Goal: Transaction & Acquisition: Purchase product/service

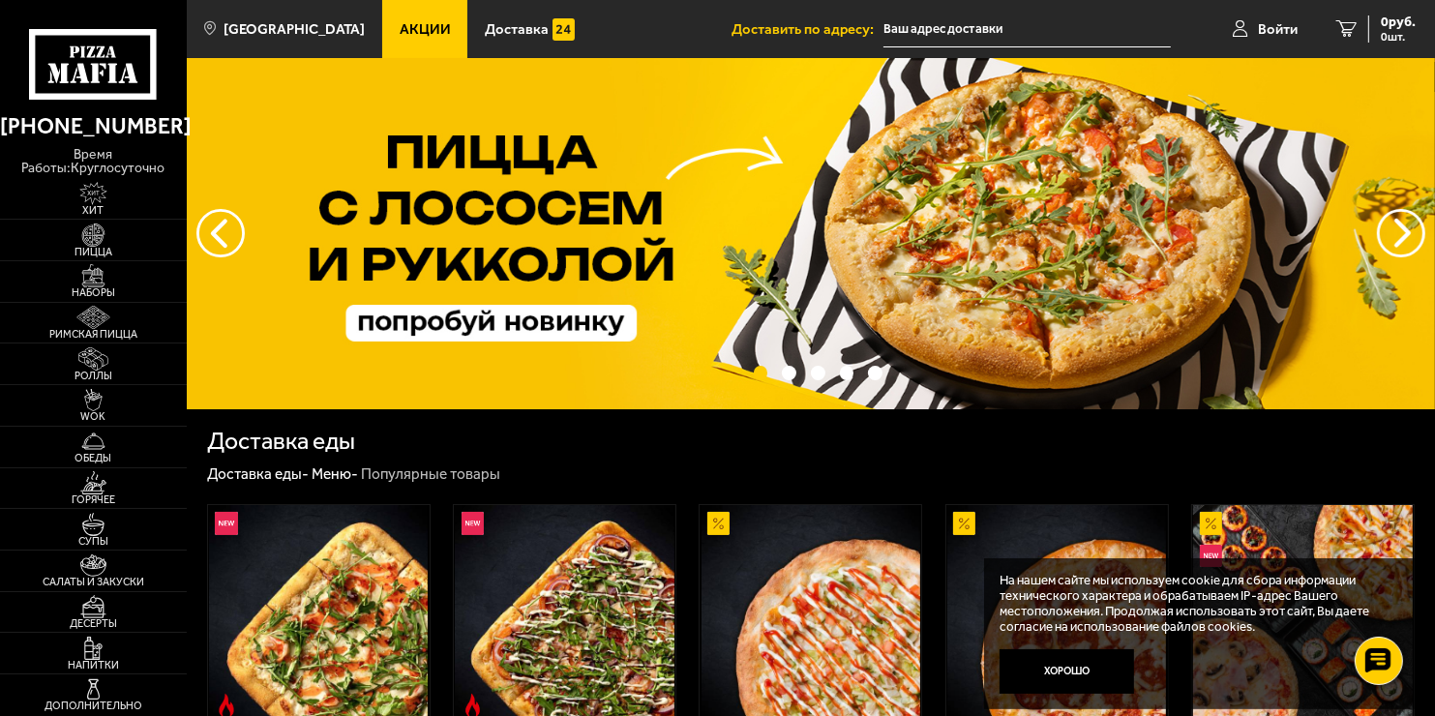
click at [965, 12] on input "text" at bounding box center [1026, 30] width 287 height 36
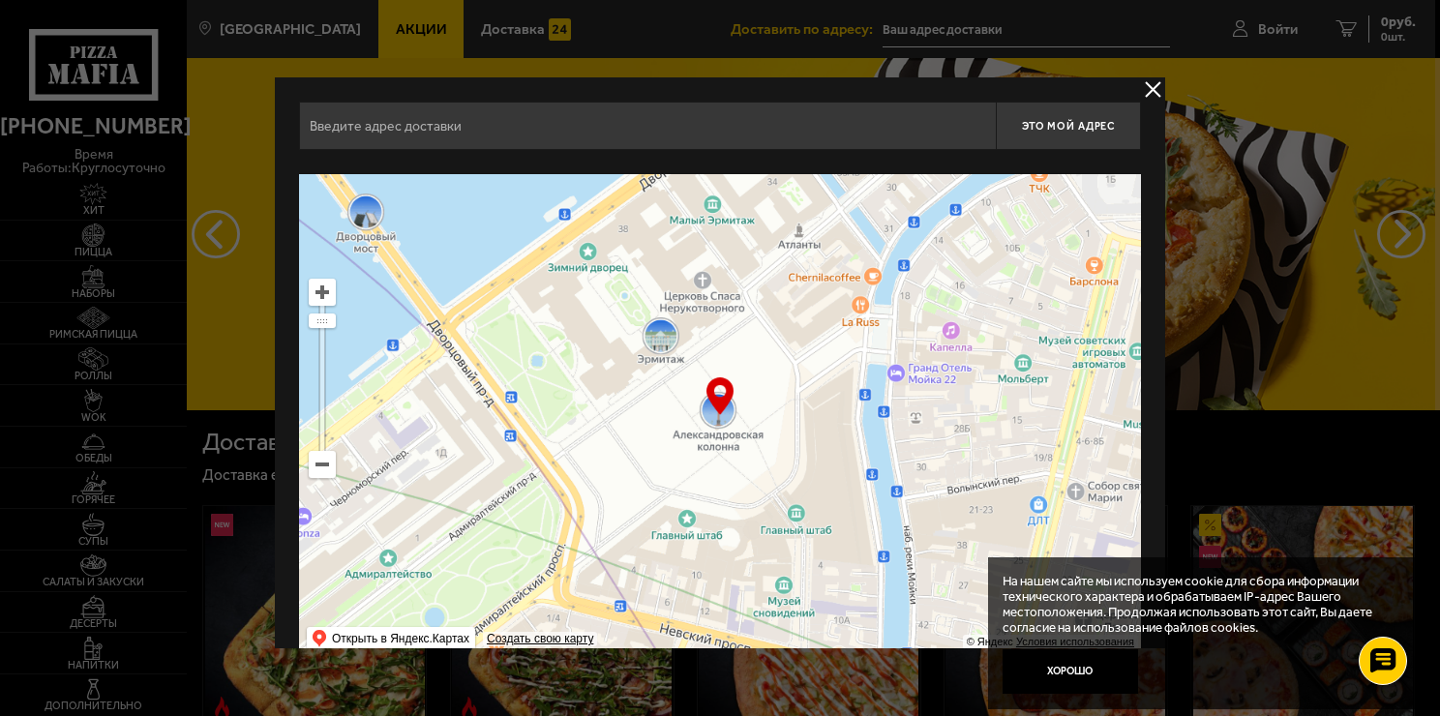
click at [596, 136] on input "text" at bounding box center [647, 126] width 697 height 48
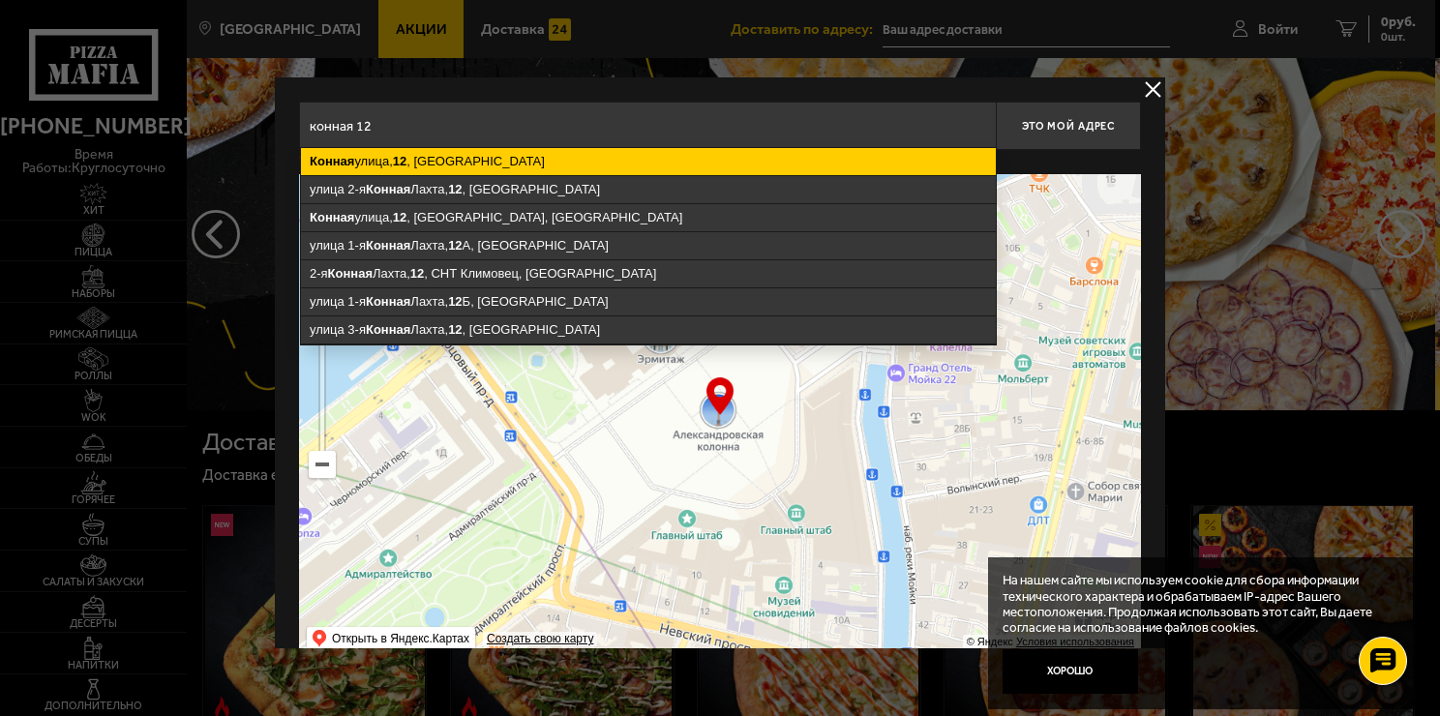
click at [561, 165] on ymaps "[STREET_ADDRESS]" at bounding box center [648, 161] width 695 height 27
type input "[STREET_ADDRESS]"
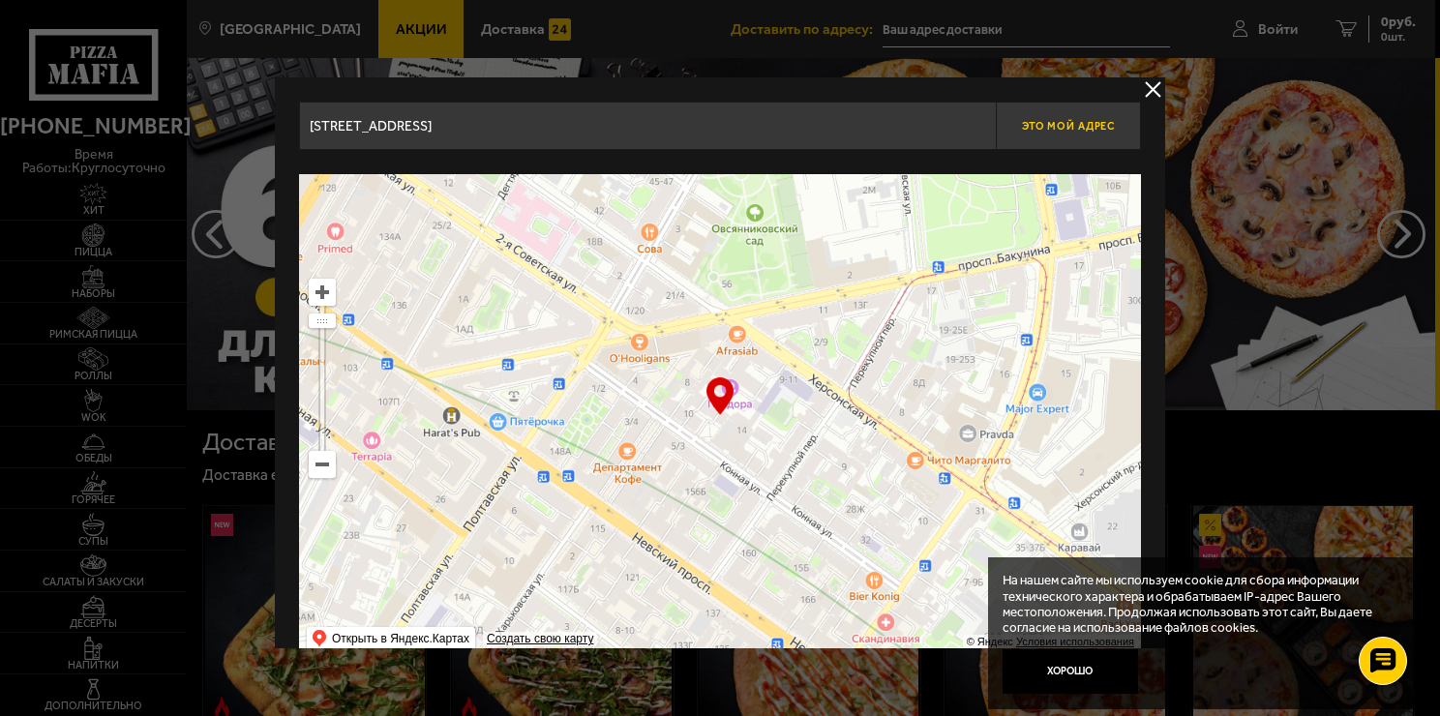
click at [1056, 139] on button "Это мой адрес" at bounding box center [1068, 126] width 145 height 48
type input "[STREET_ADDRESS]"
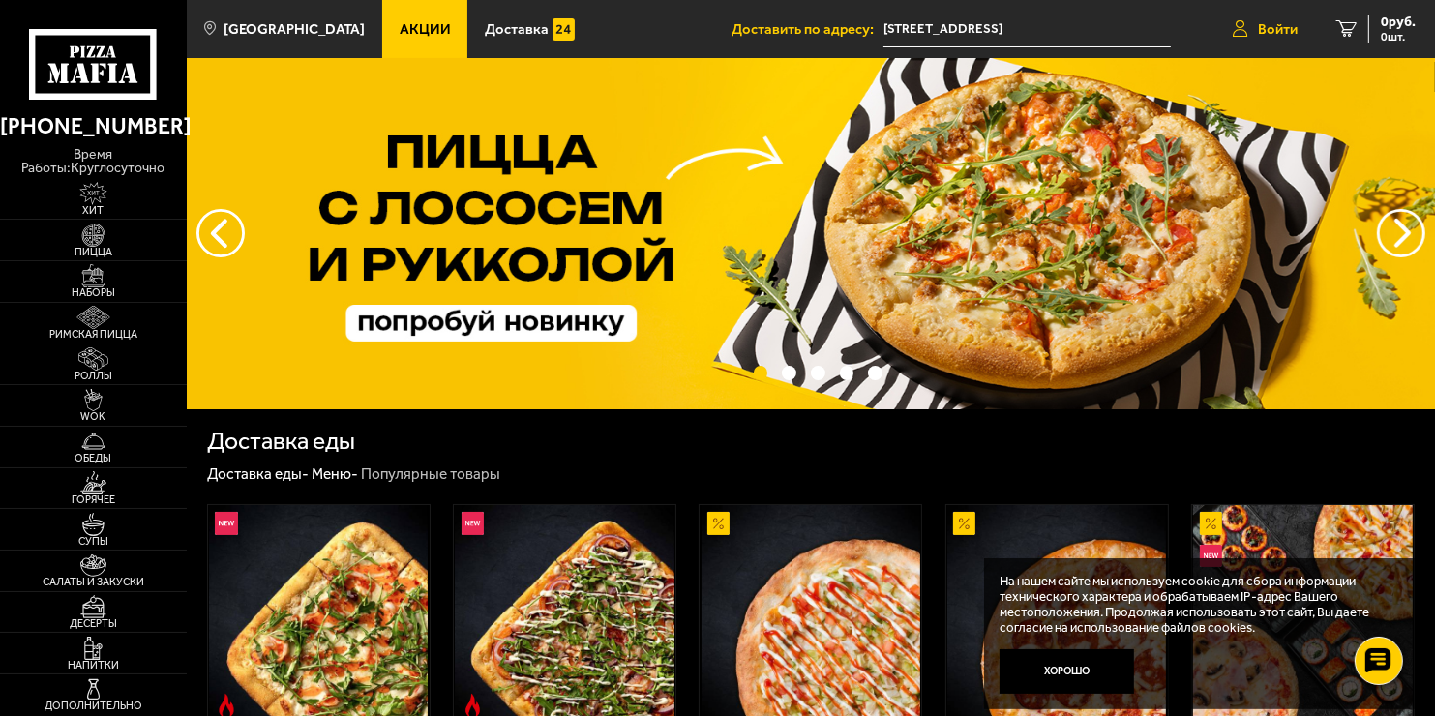
click at [1270, 17] on link "Войти" at bounding box center [1265, 29] width 104 height 58
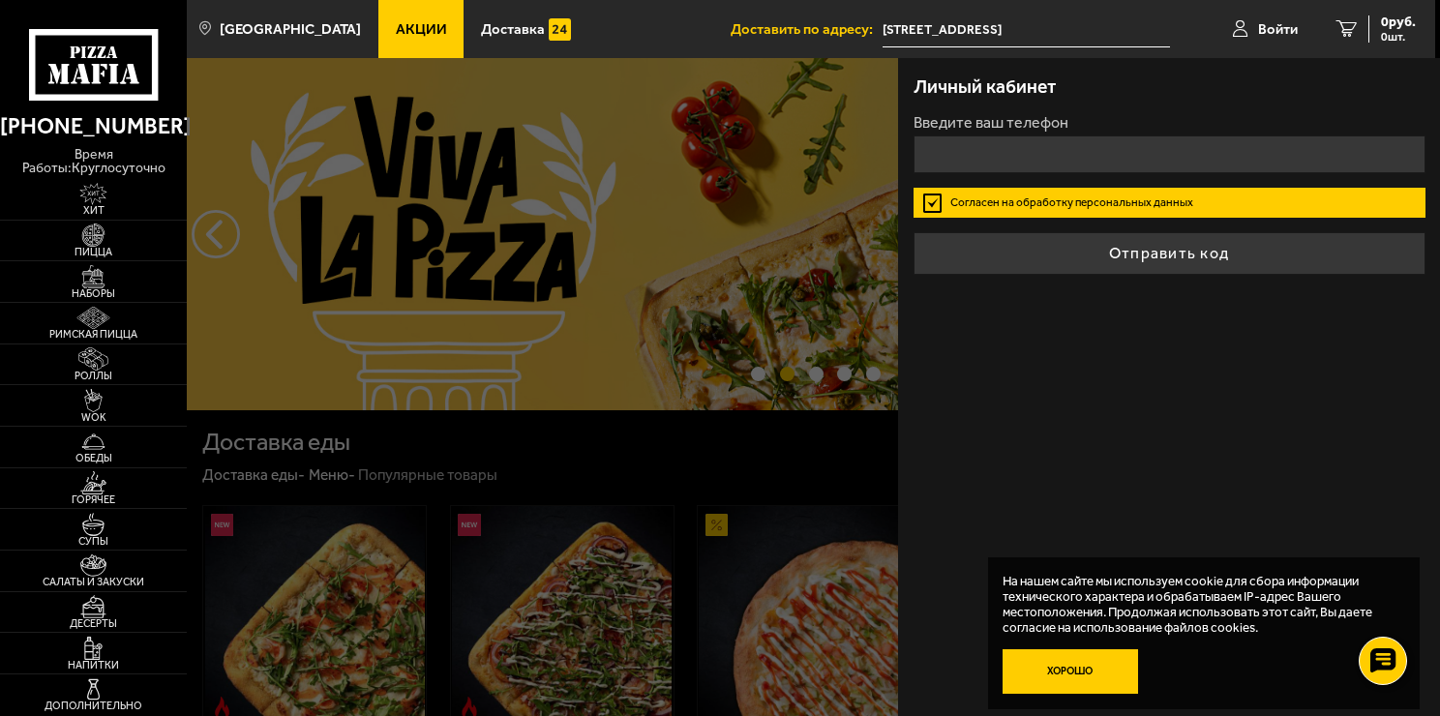
click at [1068, 670] on button "Хорошо" at bounding box center [1069, 671] width 135 height 45
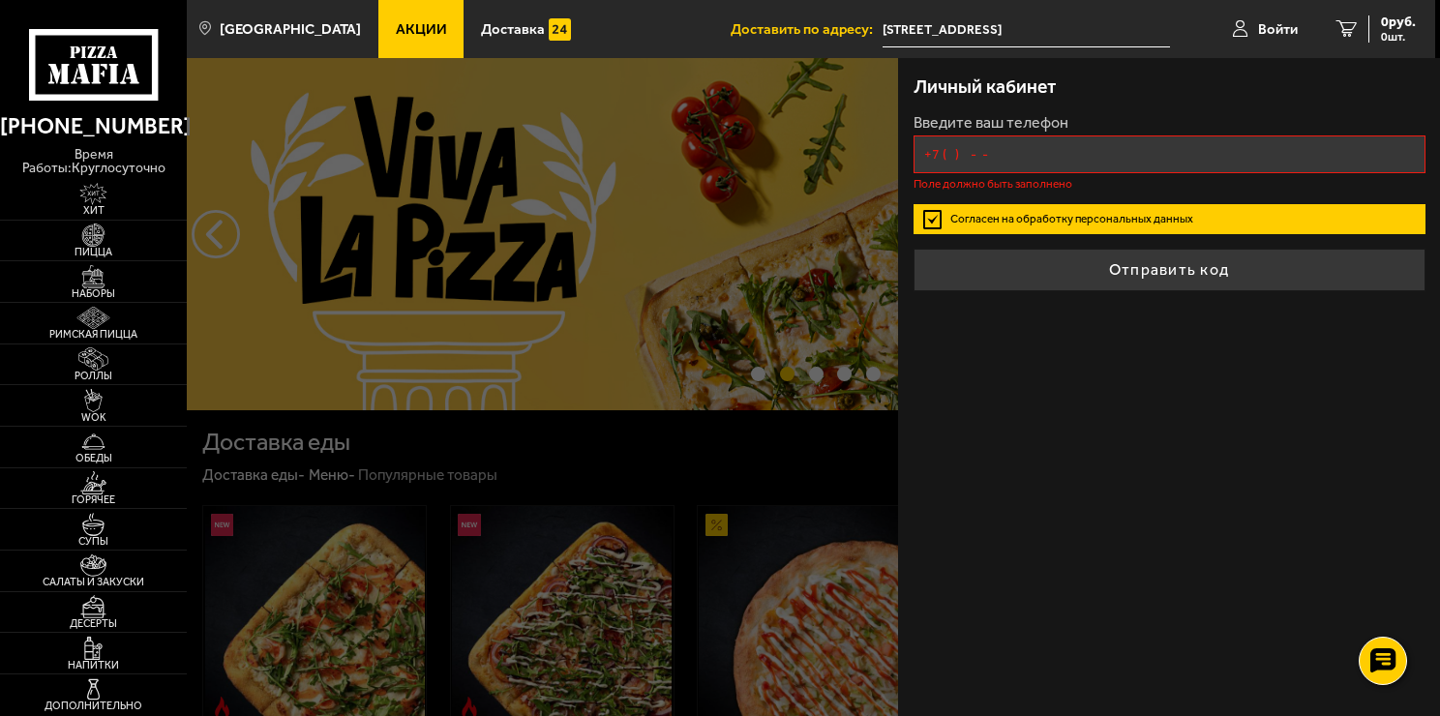
click at [1000, 158] on input "+7 ( ) - -" at bounding box center [1169, 154] width 512 height 38
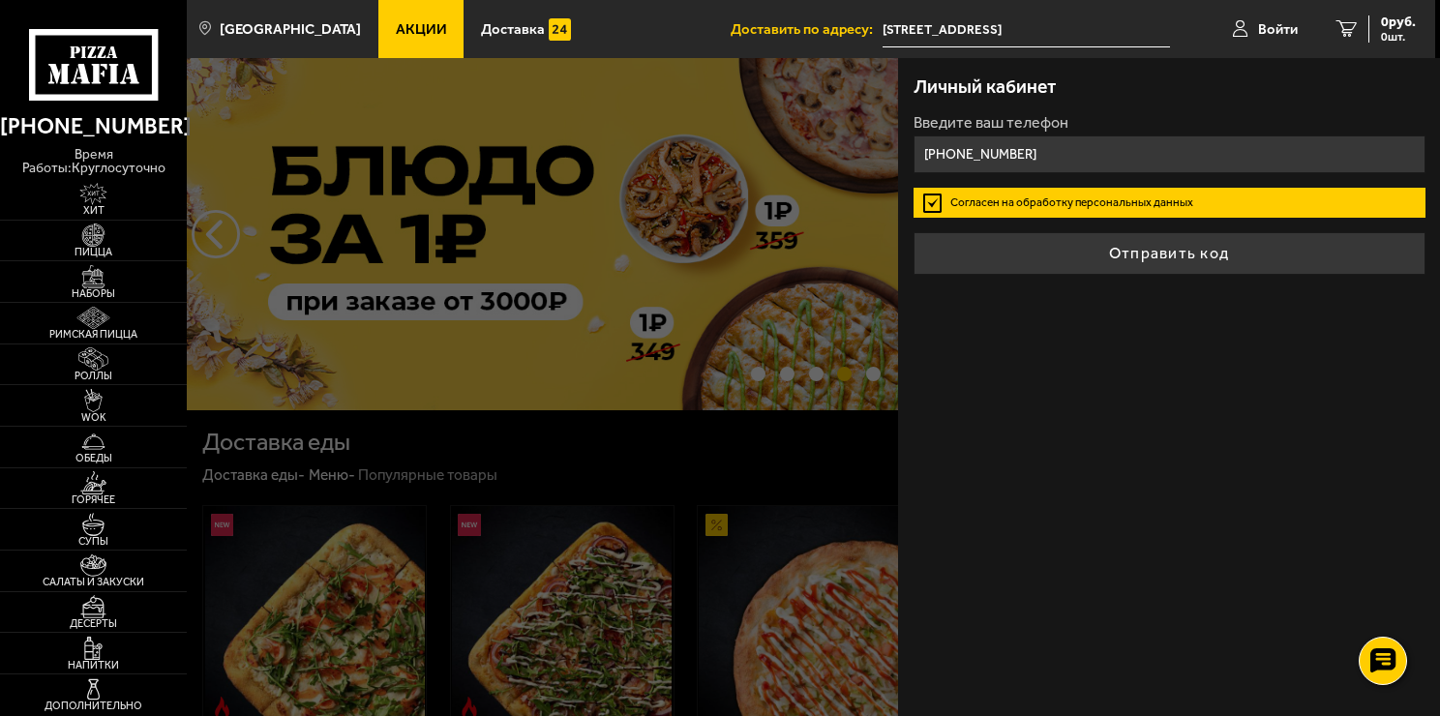
type input "[PHONE_NUMBER]"
click at [913, 232] on button "Отправить код" at bounding box center [1169, 253] width 512 height 43
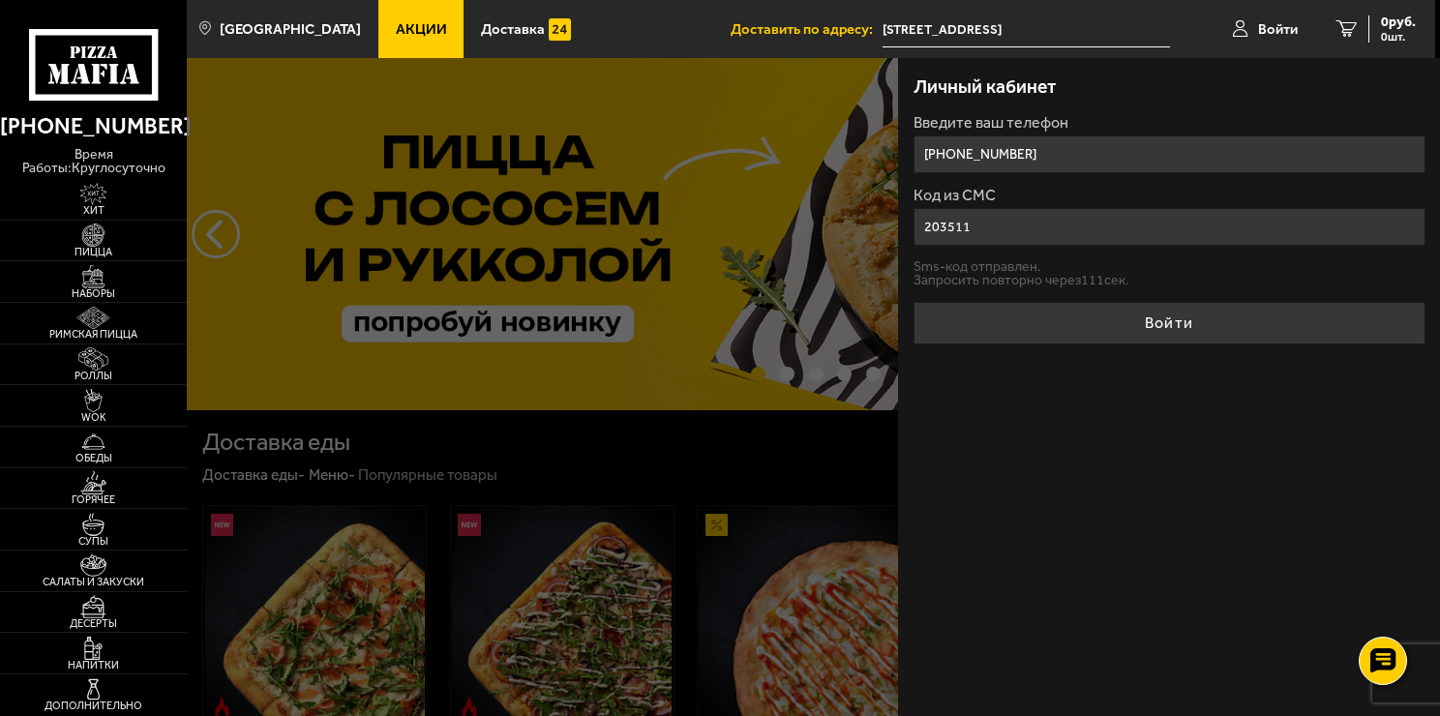
type input "203511"
click at [913, 302] on button "Войти" at bounding box center [1169, 323] width 512 height 43
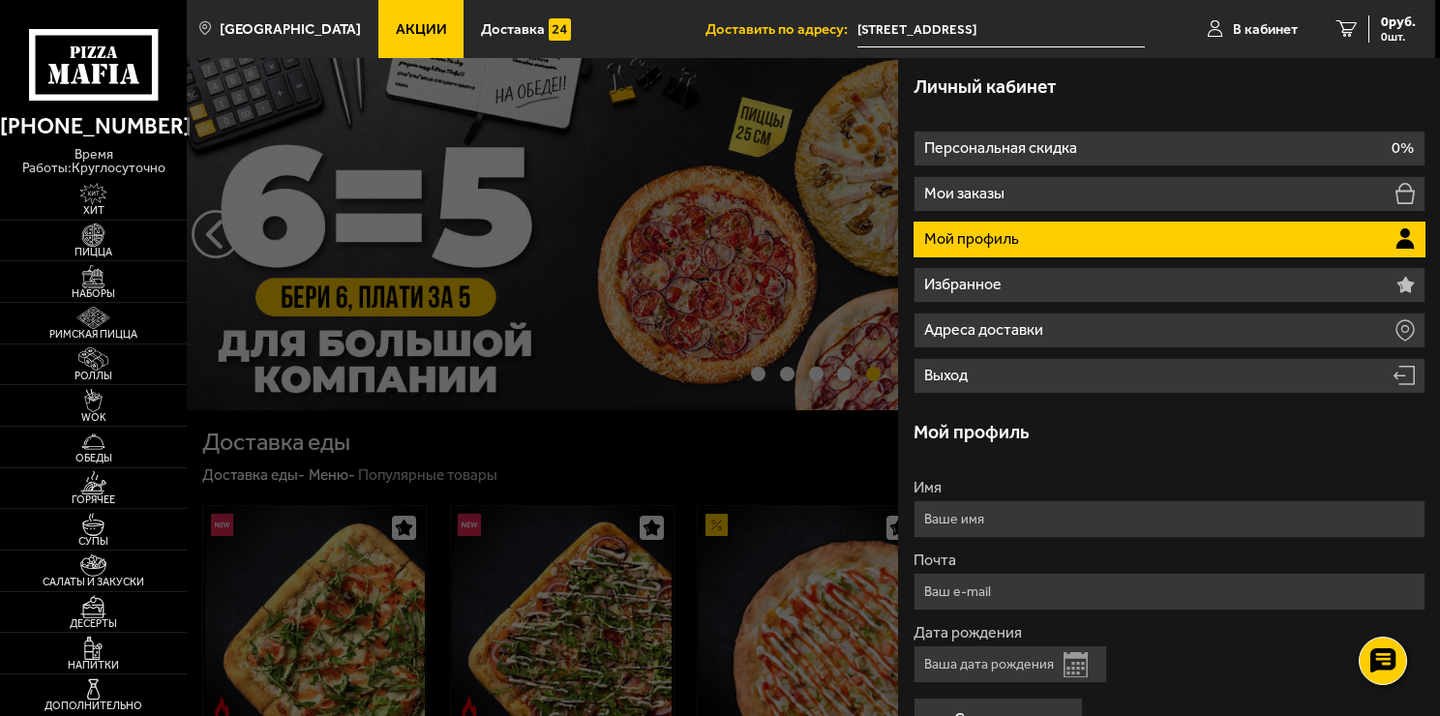
click at [1068, 506] on input "Имя" at bounding box center [1169, 519] width 512 height 38
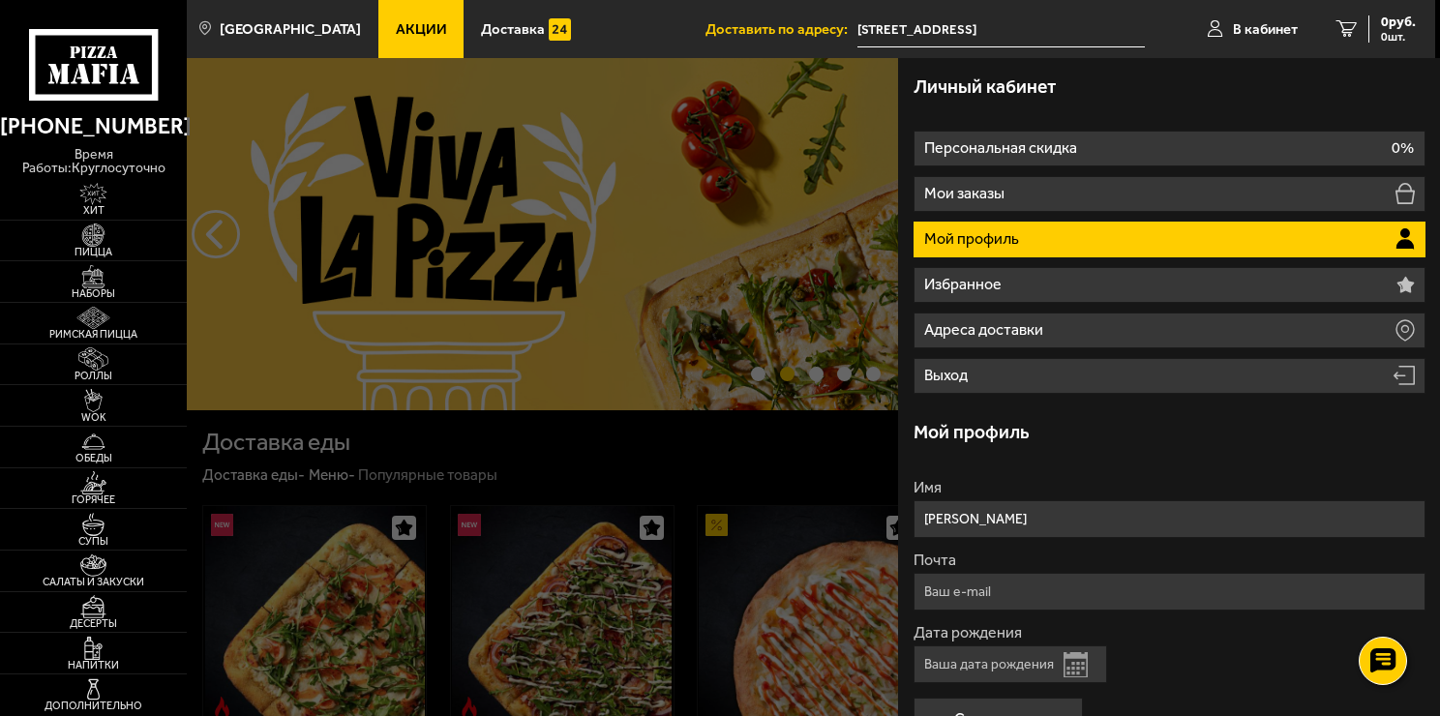
type input "[PERSON_NAME]"
click at [1026, 596] on input "Почта" at bounding box center [1169, 592] width 512 height 38
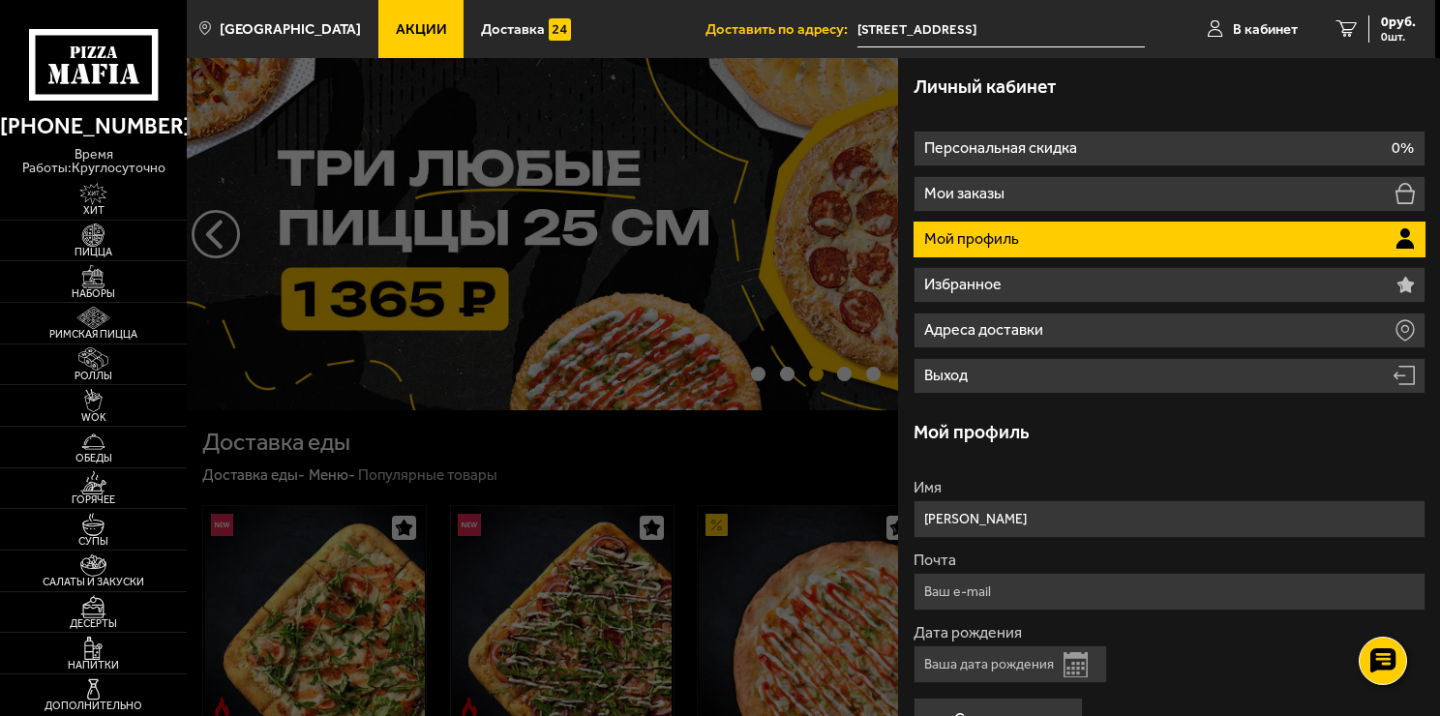
type input "[EMAIL_ADDRESS][DOMAIN_NAME]"
click at [1018, 672] on input "Дата рождения" at bounding box center [1009, 664] width 193 height 38
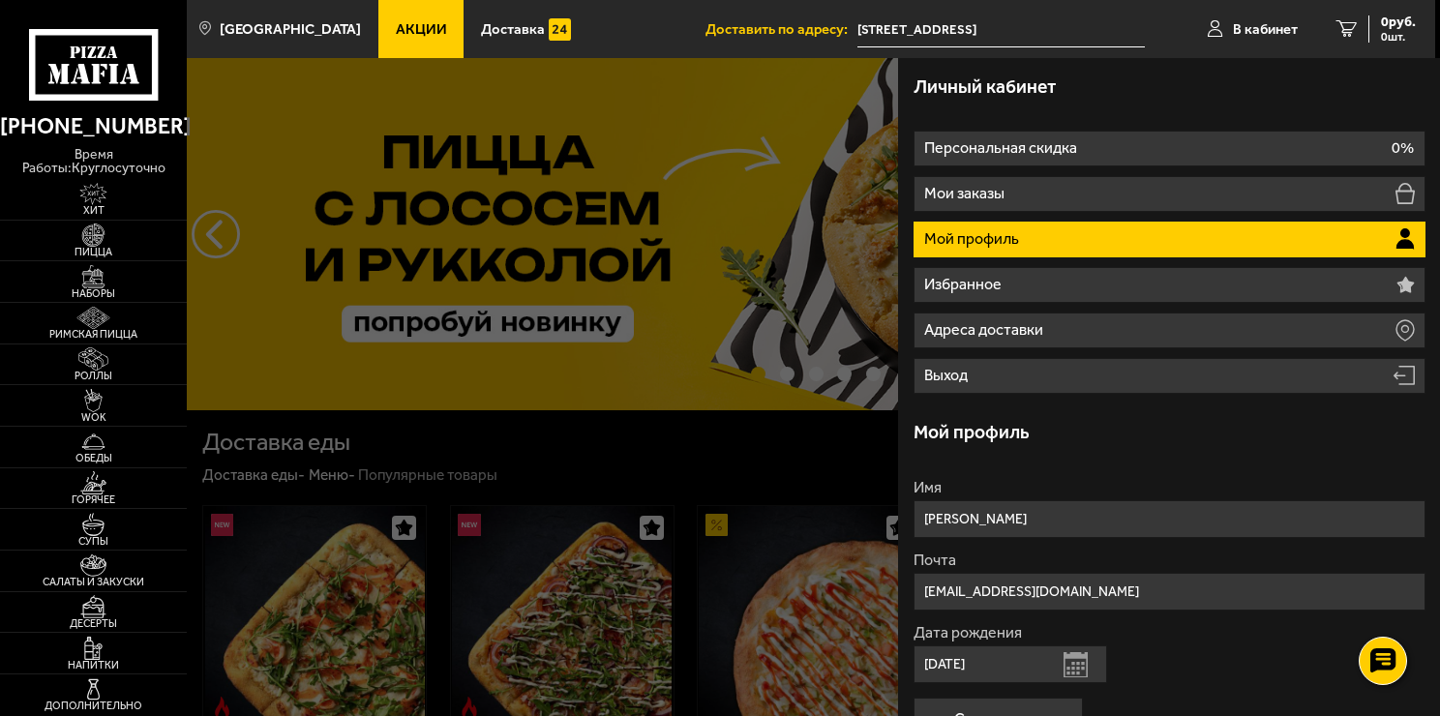
type input "[DATE]"
click at [913, 698] on button "Сохранить" at bounding box center [997, 719] width 169 height 43
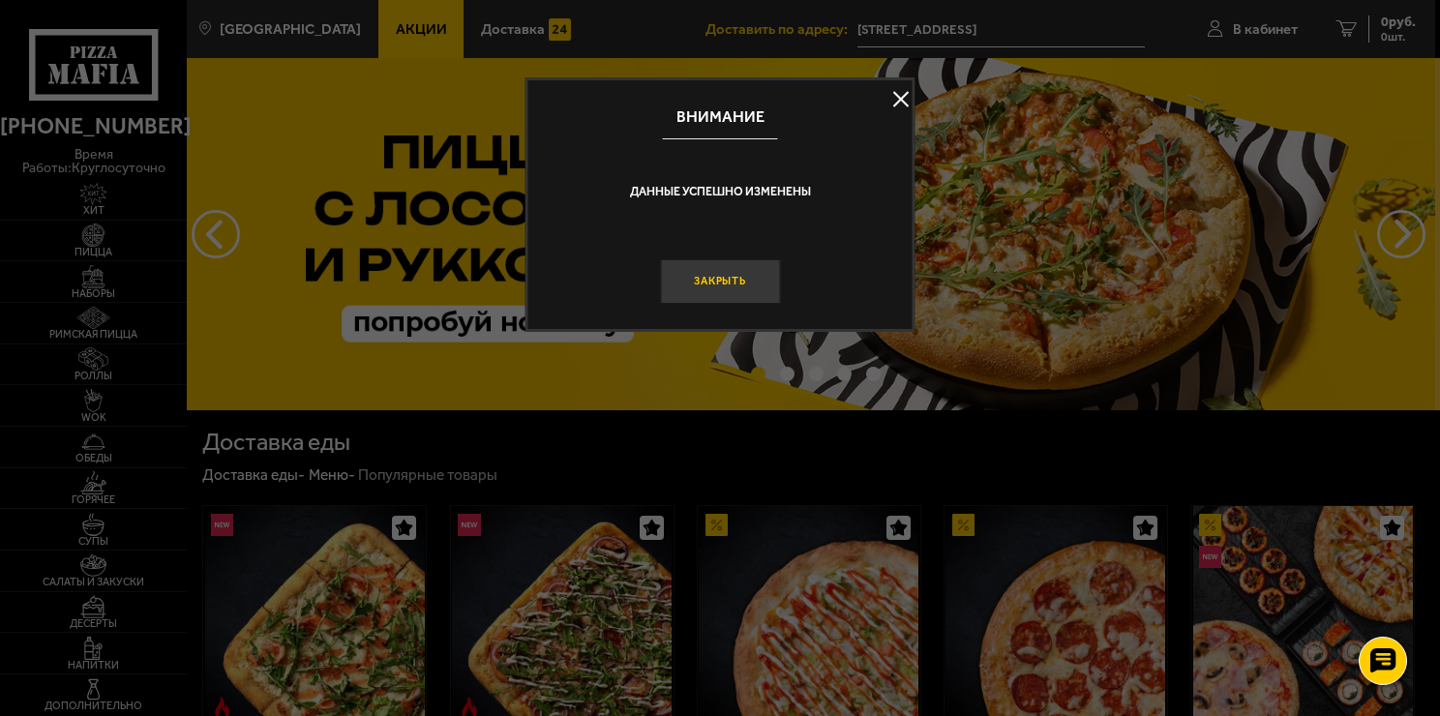
click at [723, 282] on button "Закрыть" at bounding box center [720, 281] width 120 height 45
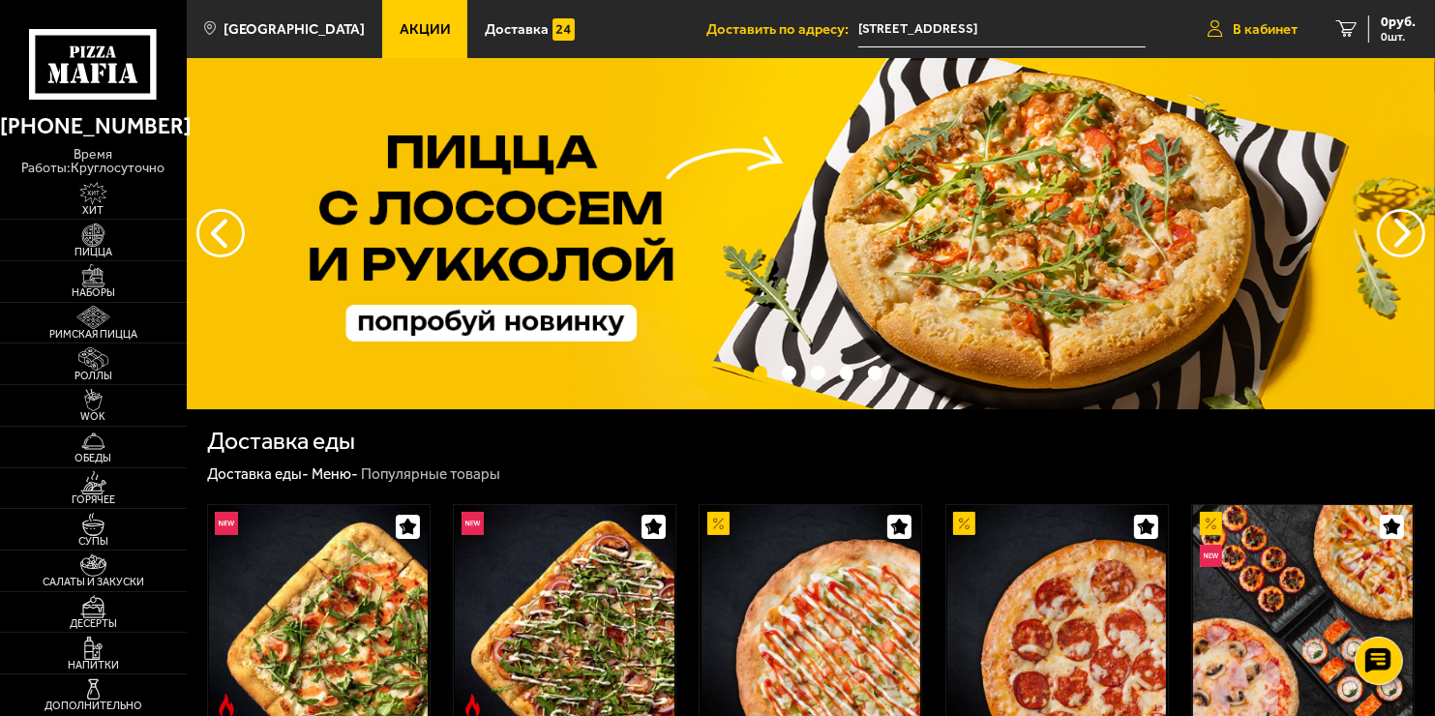
click at [1312, 25] on link "В кабинет" at bounding box center [1252, 29] width 129 height 58
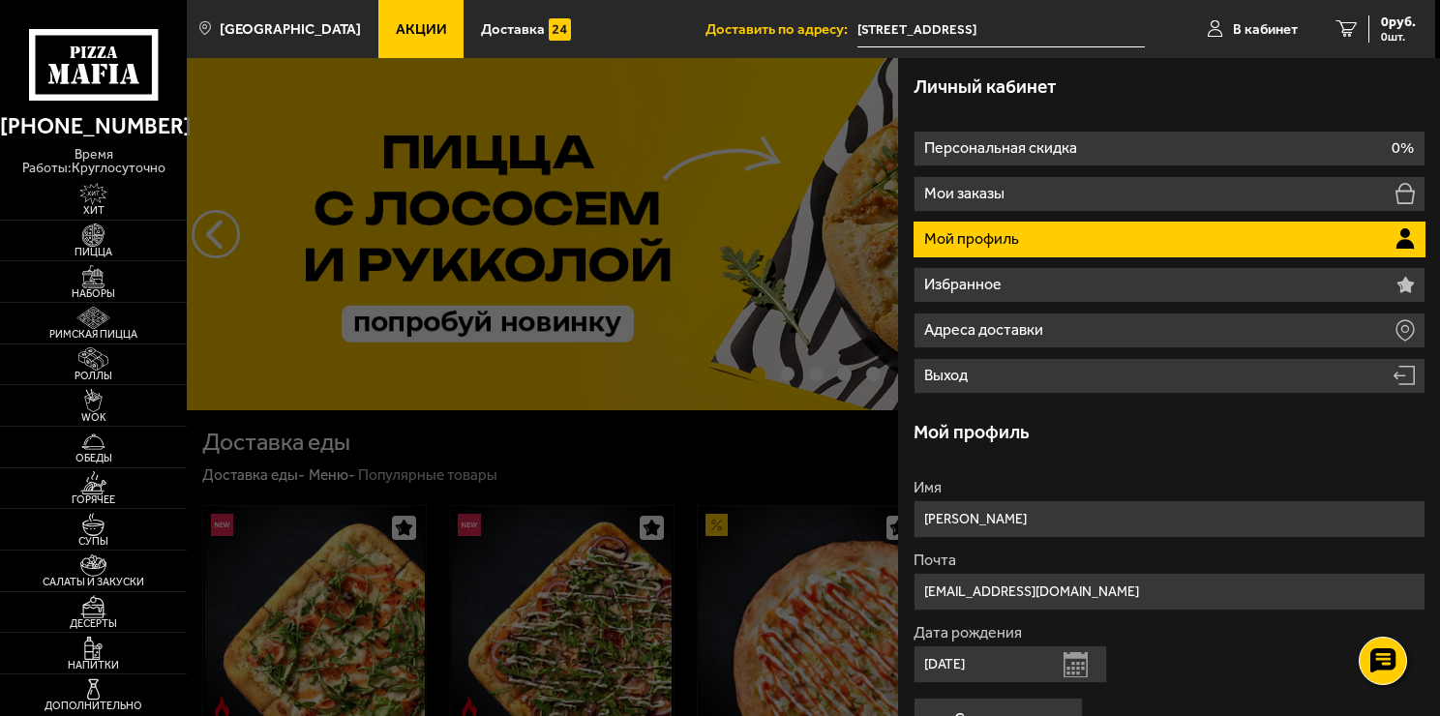
click at [1385, 120] on nav "Персональная скидка 0% Мои заказы Мой профиль Избранное Адреса доставки Выход" at bounding box center [1169, 254] width 512 height 279
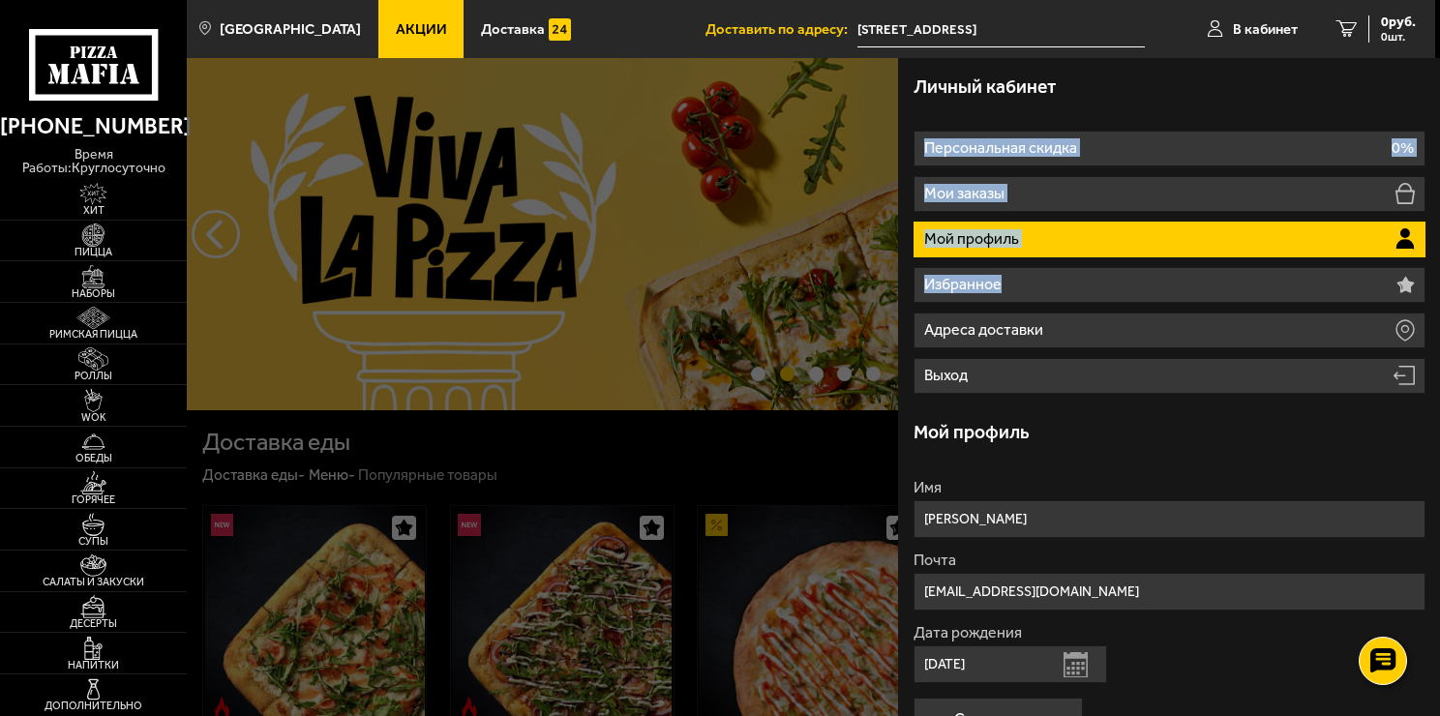
drag, startPoint x: 1434, startPoint y: 112, endPoint x: 1427, endPoint y: 266, distance: 154.0
click at [1427, 266] on div "Личный кабинет Персональная скидка 0% Мои заказы Мой профиль Избранное [PERSON_…" at bounding box center [1169, 387] width 542 height 658
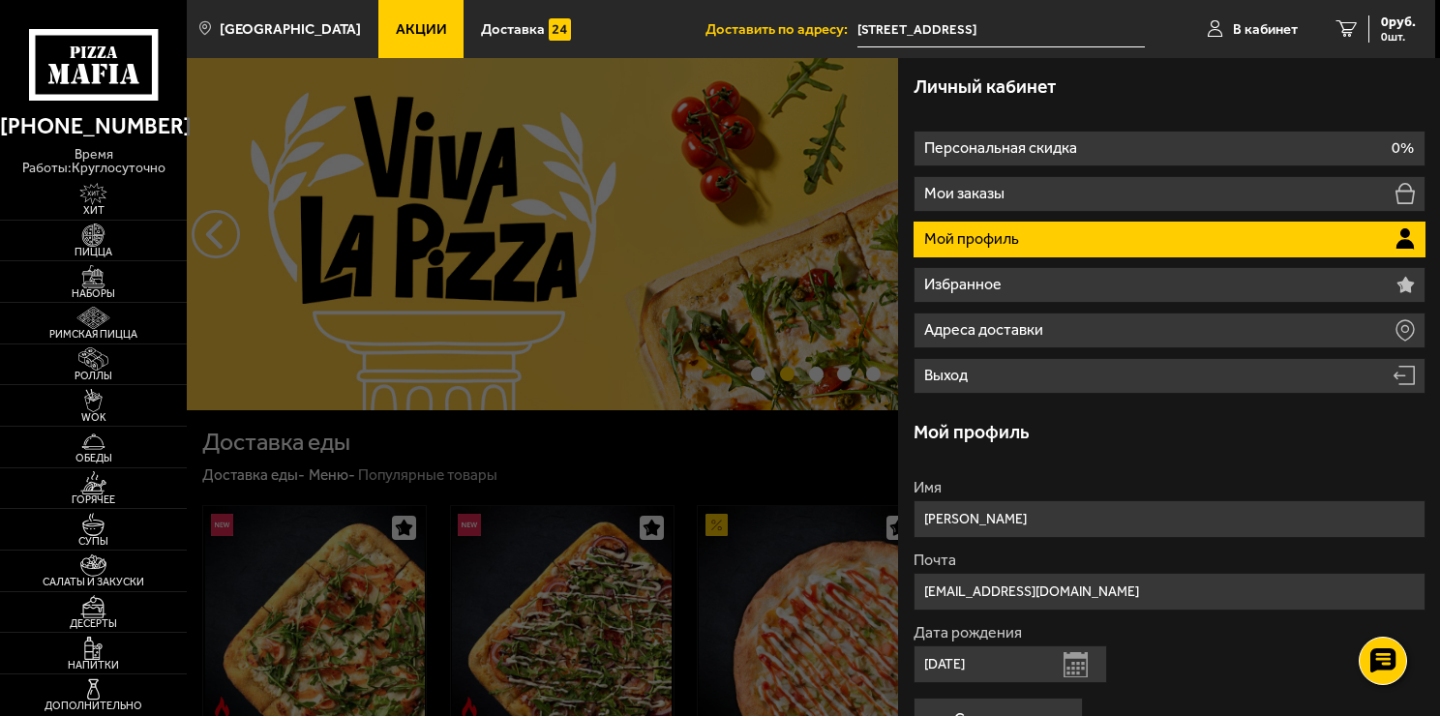
click at [1360, 508] on input "[PERSON_NAME]" at bounding box center [1169, 519] width 512 height 38
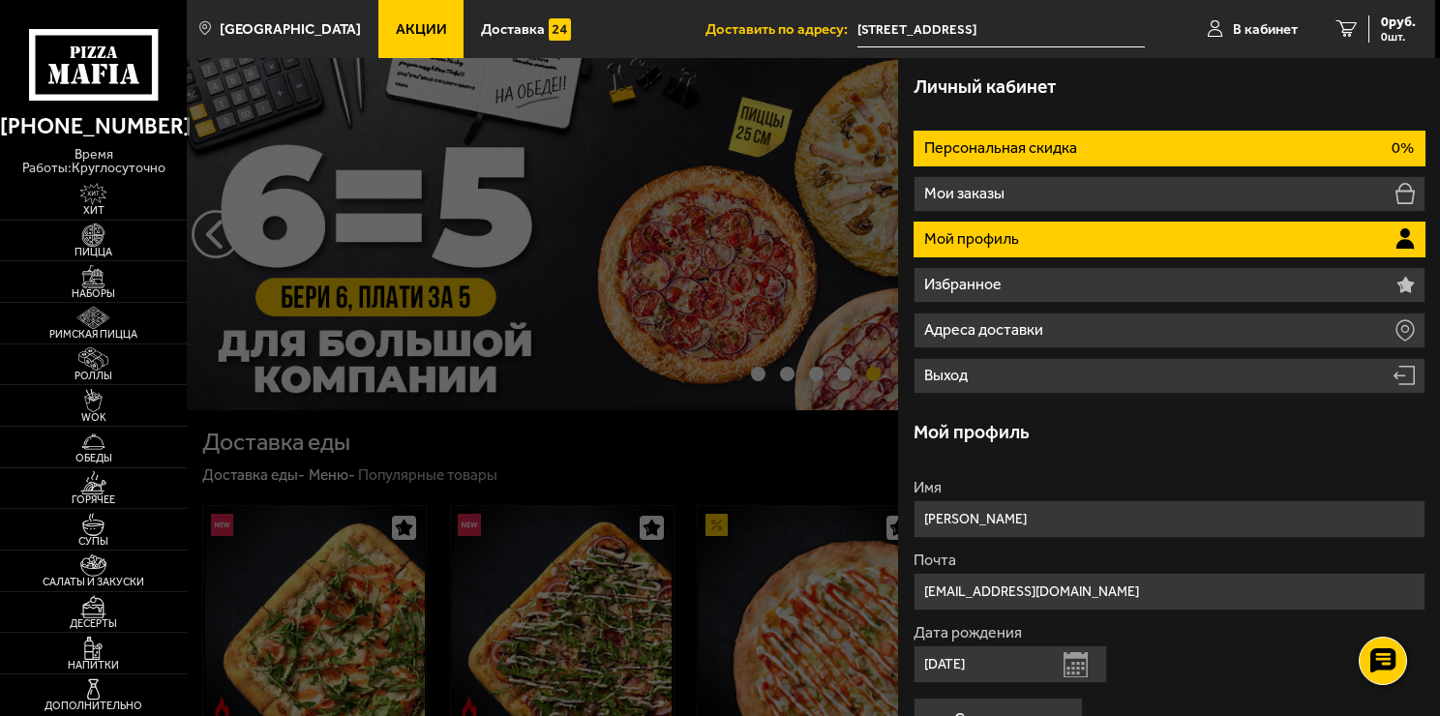
click at [1302, 134] on li "Персональная скидка 0%" at bounding box center [1169, 149] width 512 height 36
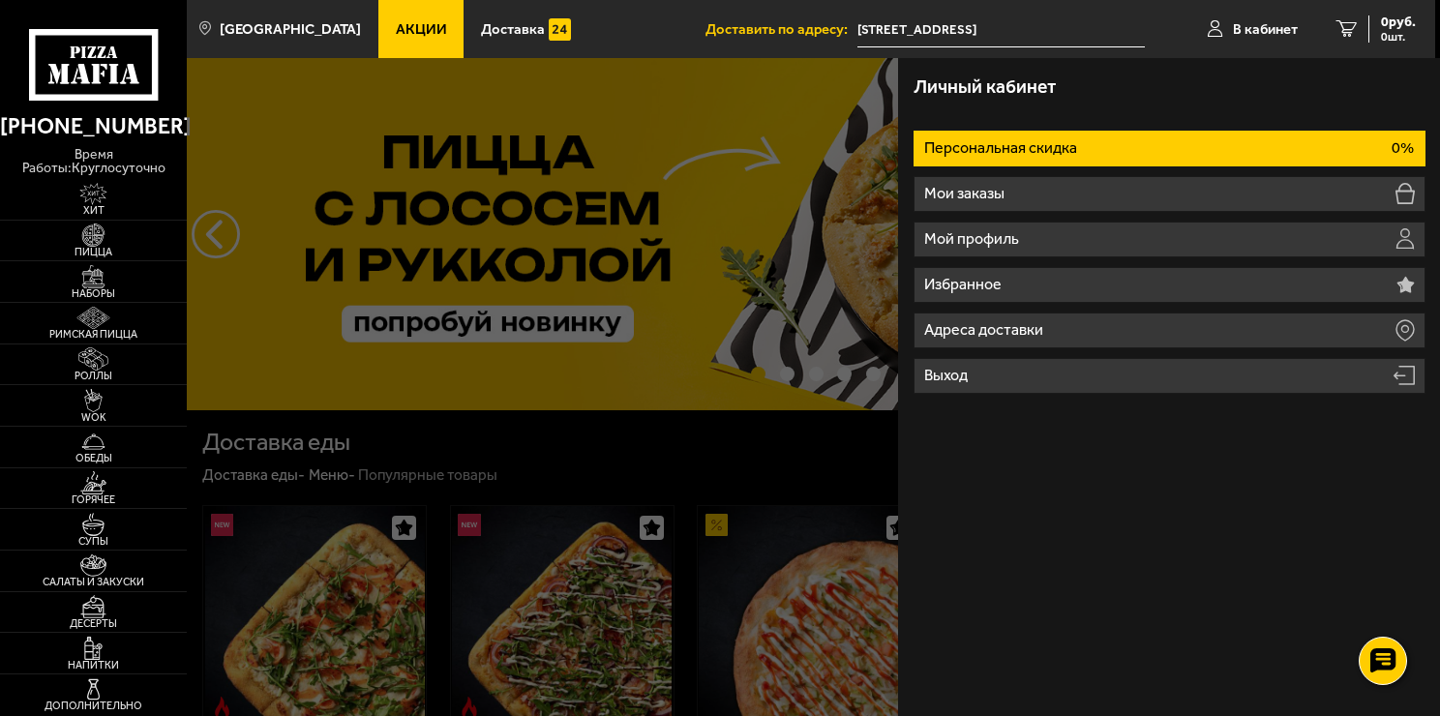
click at [241, 268] on div at bounding box center [907, 416] width 1440 height 716
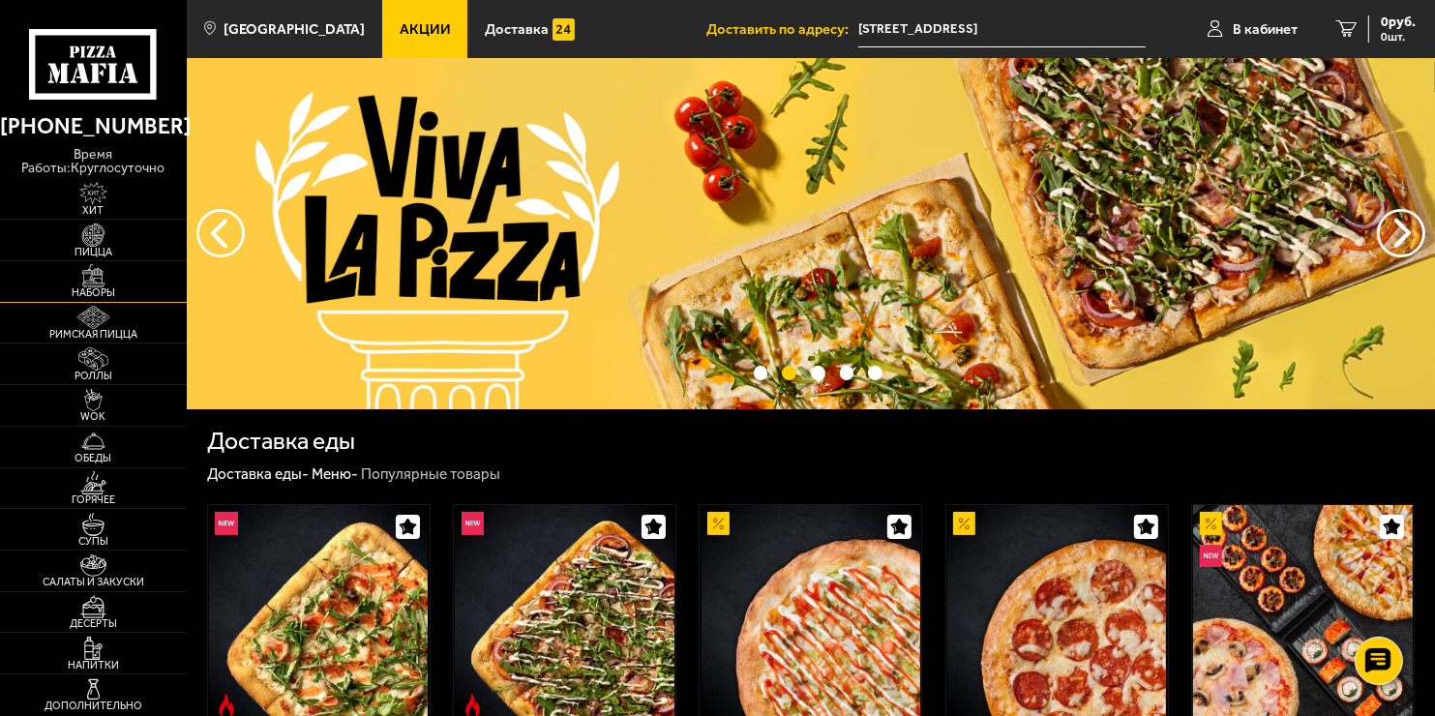
click at [108, 275] on img at bounding box center [93, 275] width 57 height 23
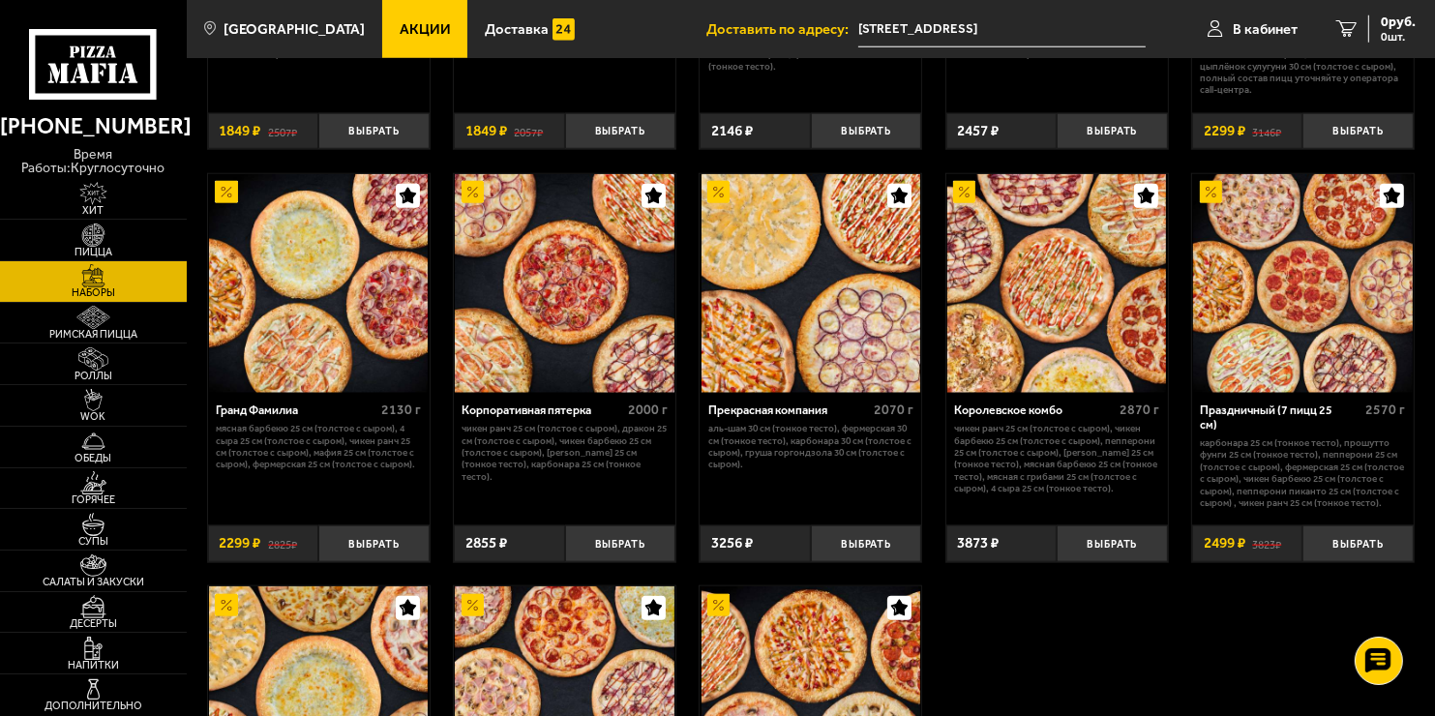
scroll to position [1921, 0]
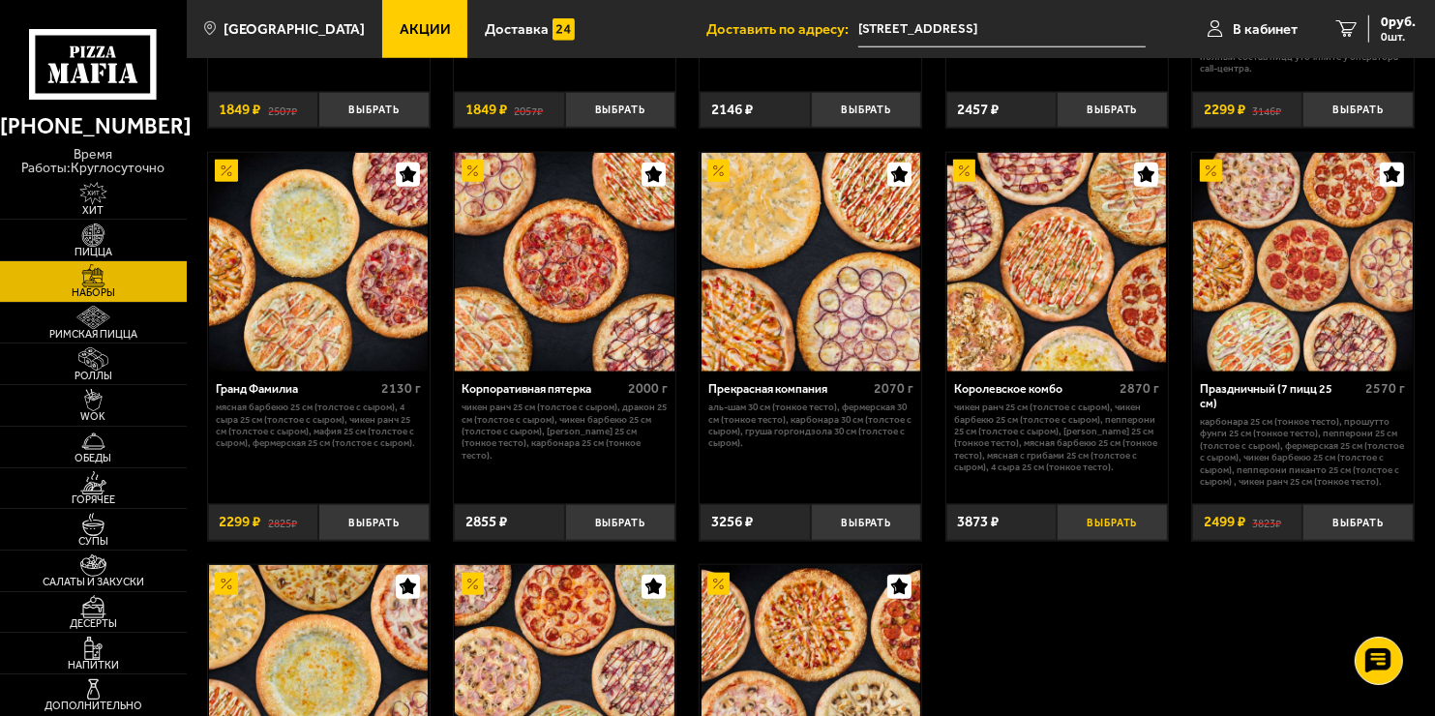
click at [1117, 533] on button "Выбрать" at bounding box center [1112, 522] width 111 height 37
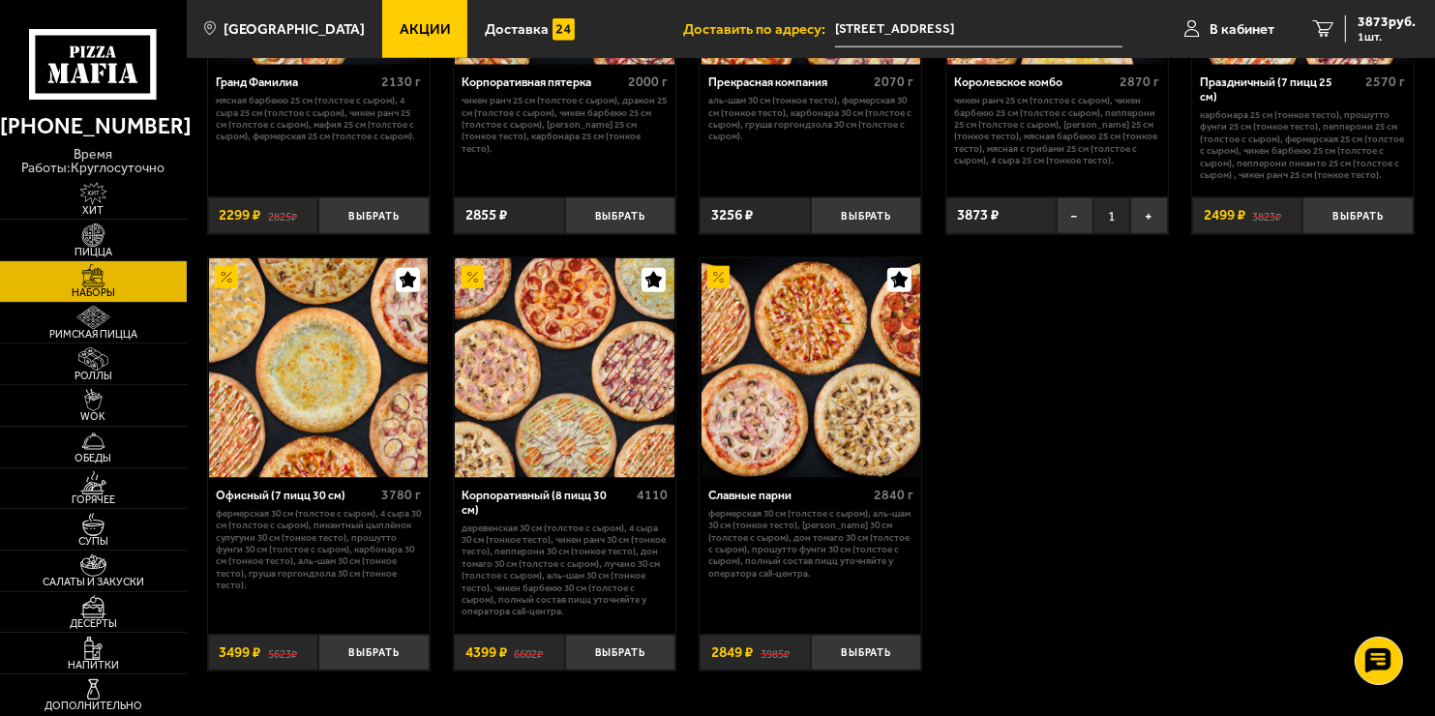
scroll to position [2234, 0]
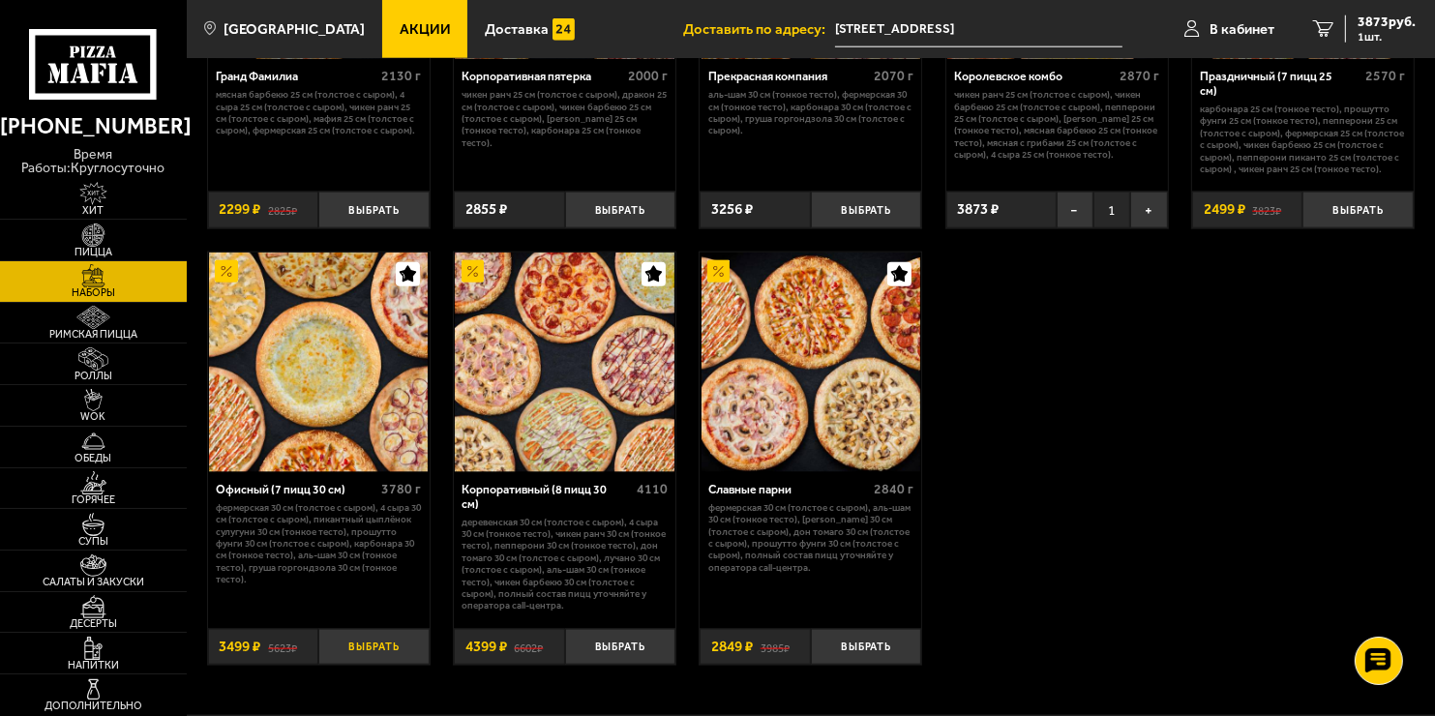
click at [379, 660] on button "Выбрать" at bounding box center [373, 647] width 111 height 37
click at [1069, 220] on button "−" at bounding box center [1075, 210] width 37 height 37
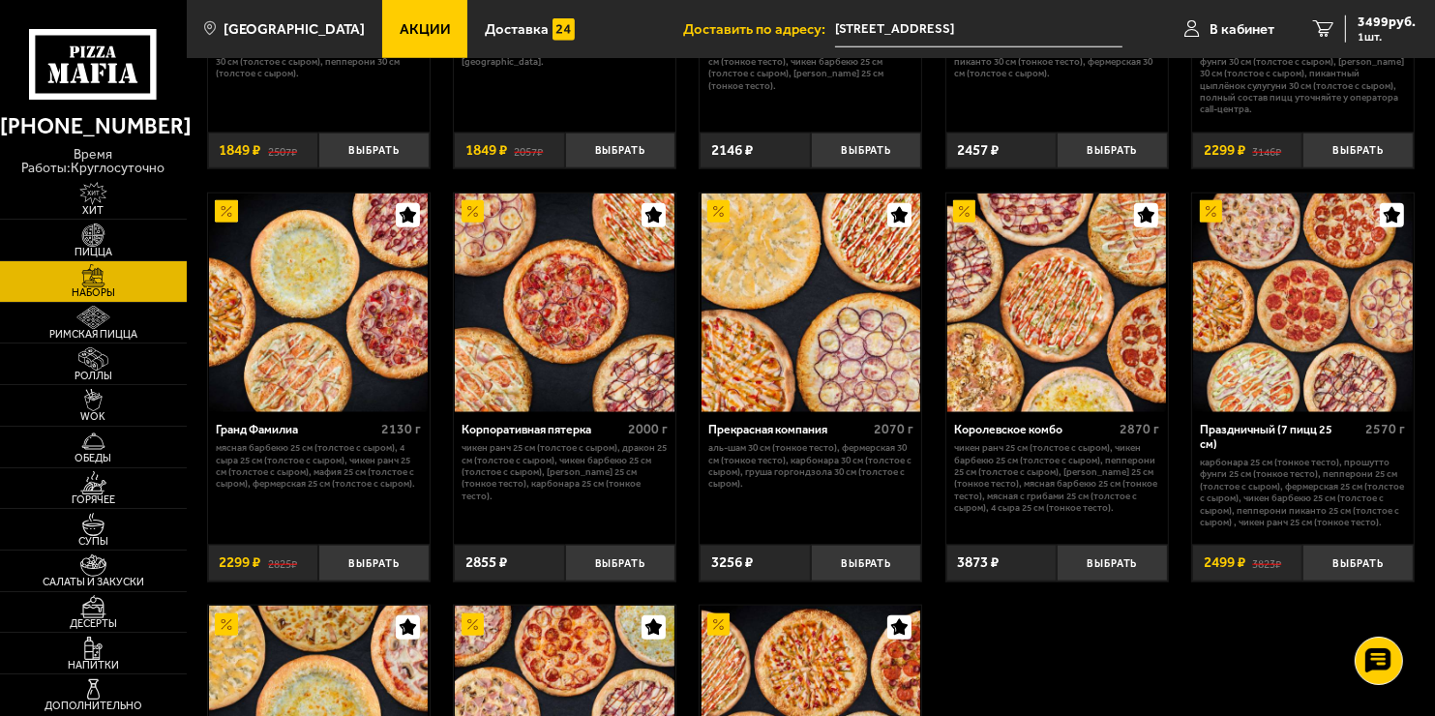
scroll to position [0, 0]
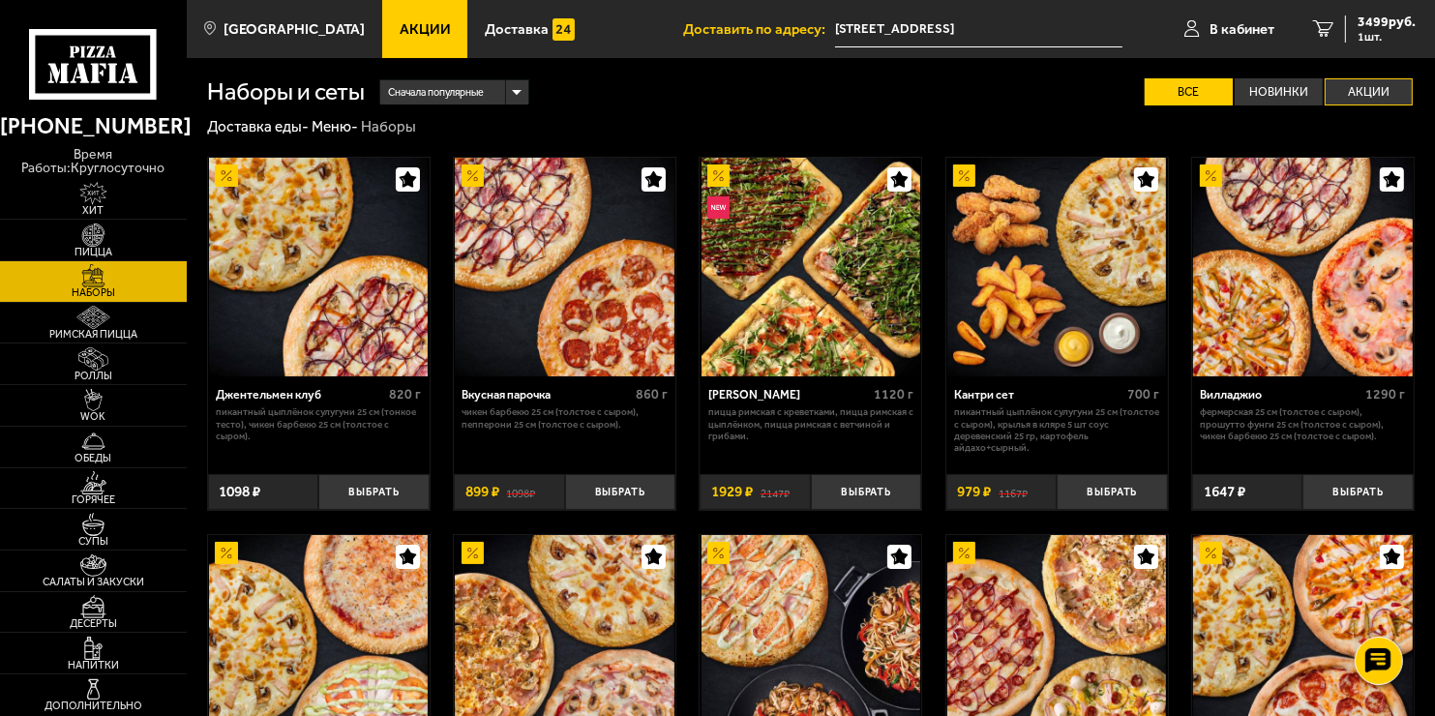
click at [1369, 89] on label "Акции" at bounding box center [1368, 91] width 88 height 27
click at [0, 0] on input "Акции" at bounding box center [0, 0] width 0 height 0
click at [101, 322] on img at bounding box center [93, 317] width 57 height 23
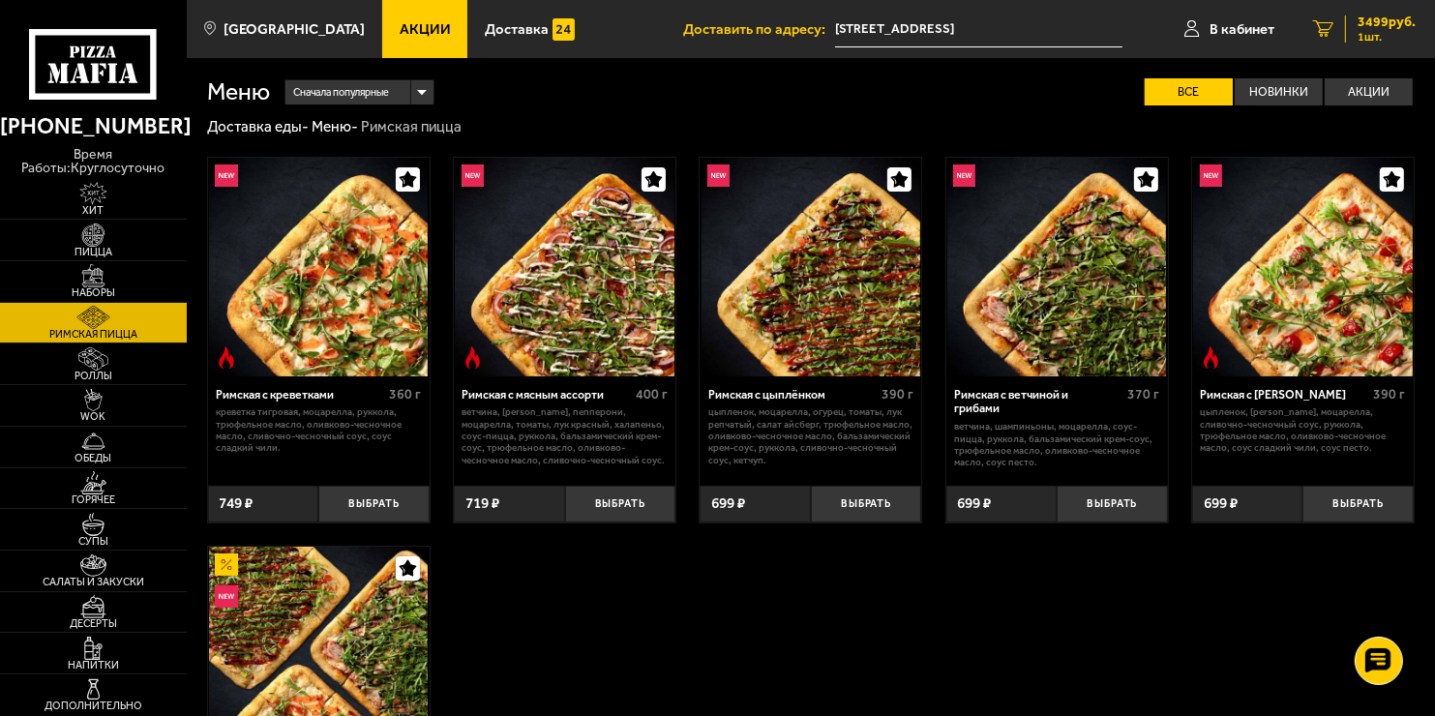
click at [1386, 25] on span "3499 руб." at bounding box center [1386, 22] width 58 height 14
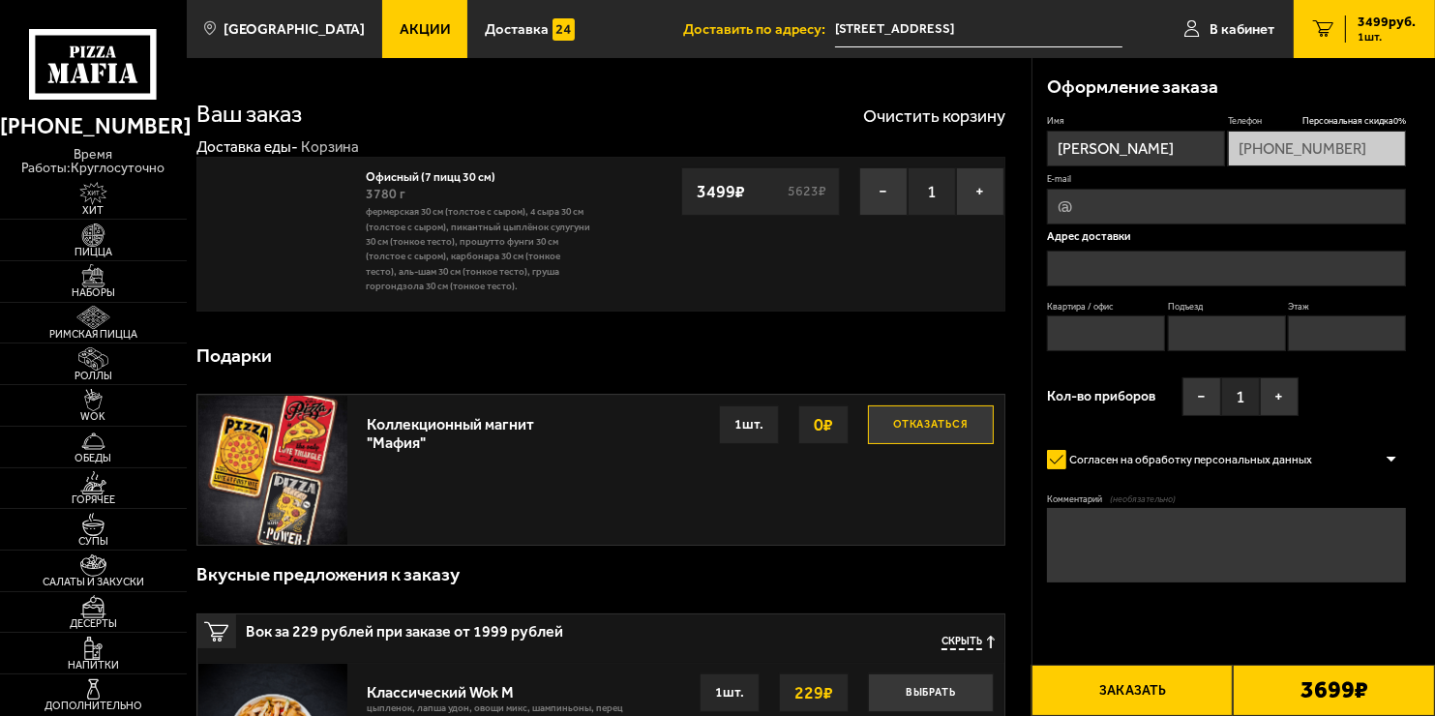
type input "[STREET_ADDRESS]"
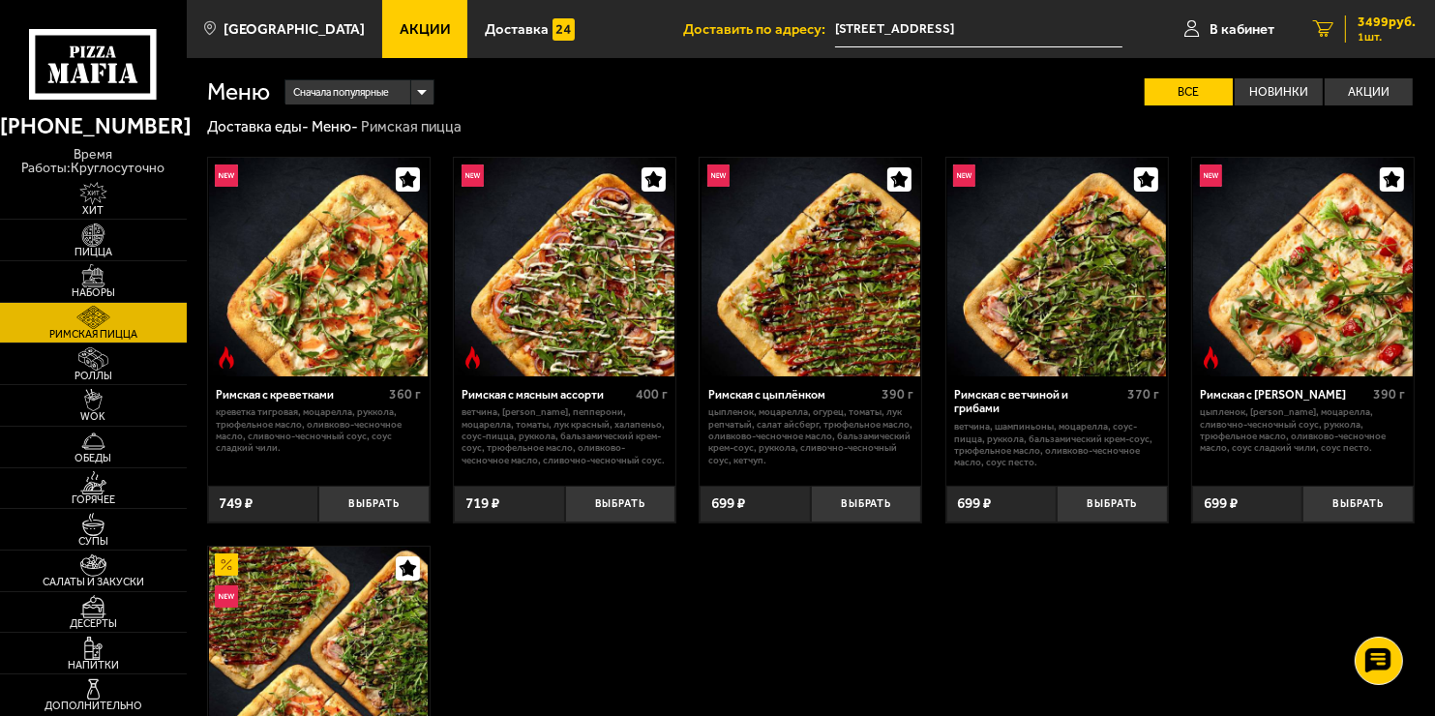
click at [1358, 25] on span "3499 руб." at bounding box center [1386, 22] width 58 height 14
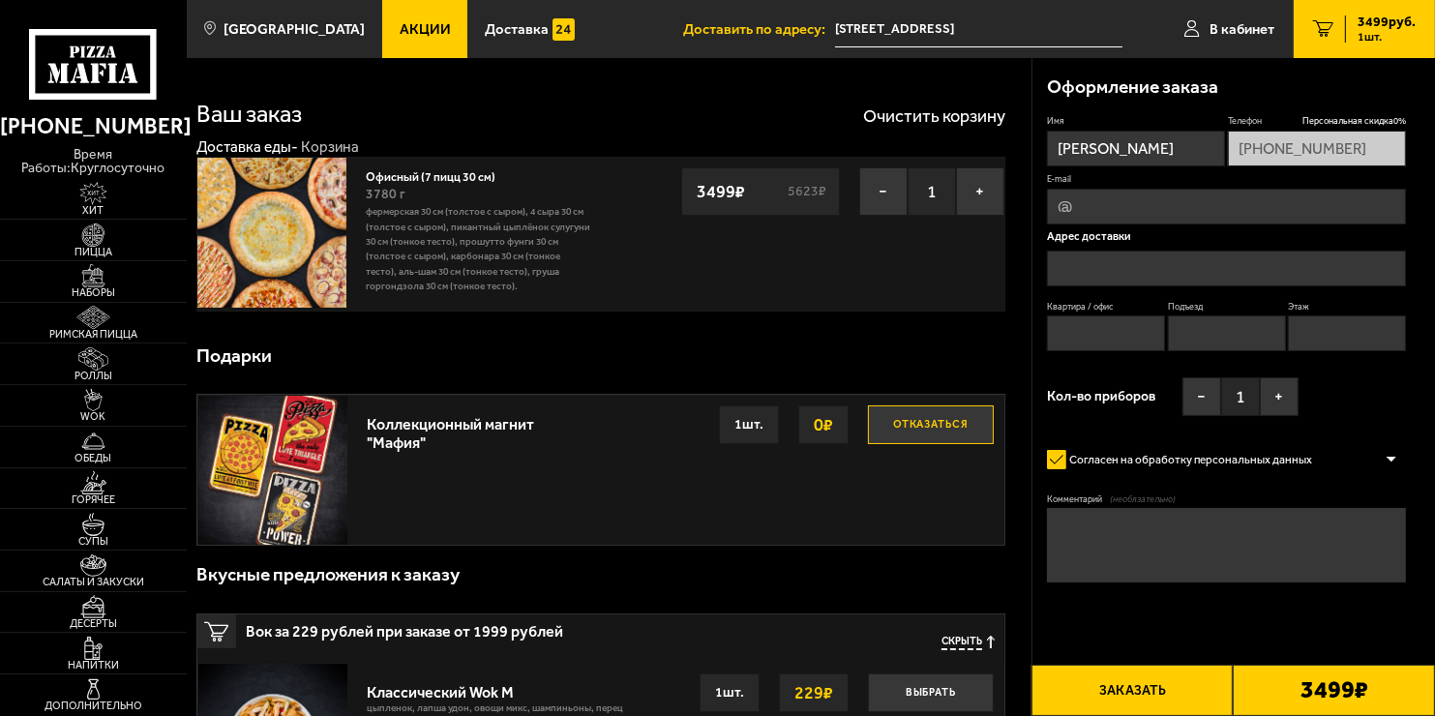
type input "[STREET_ADDRESS]"
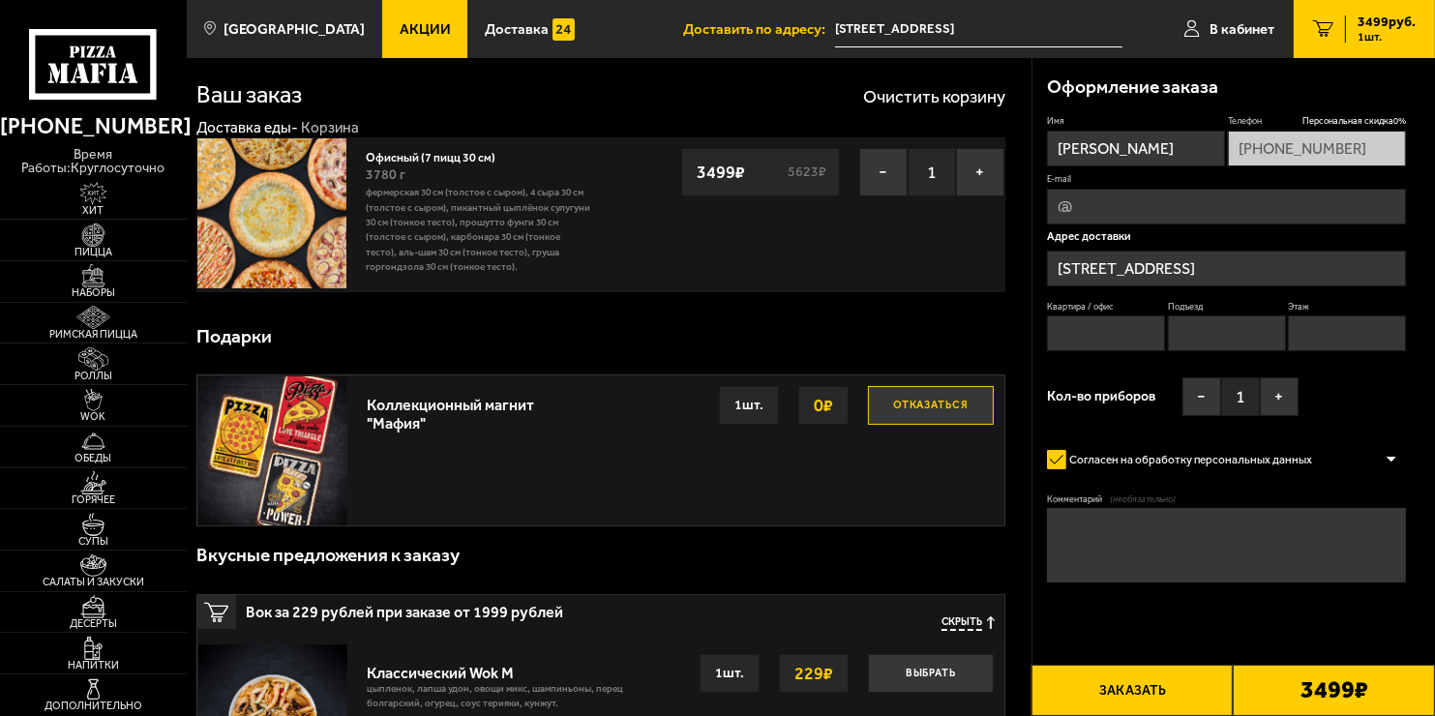
scroll to position [20, 0]
click at [1084, 206] on input "E-mail" at bounding box center [1226, 207] width 359 height 36
type input "[EMAIL_ADDRESS][DOMAIN_NAME]"
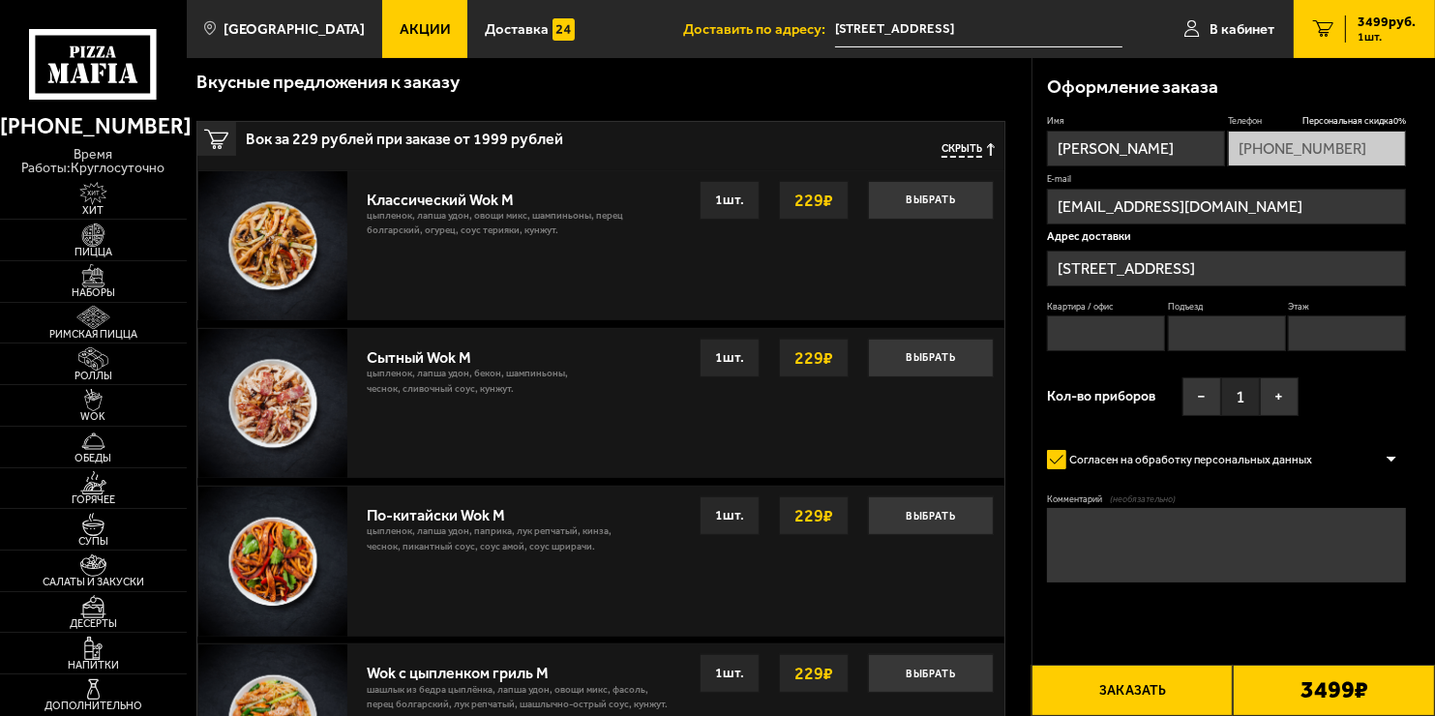
scroll to position [1118, 0]
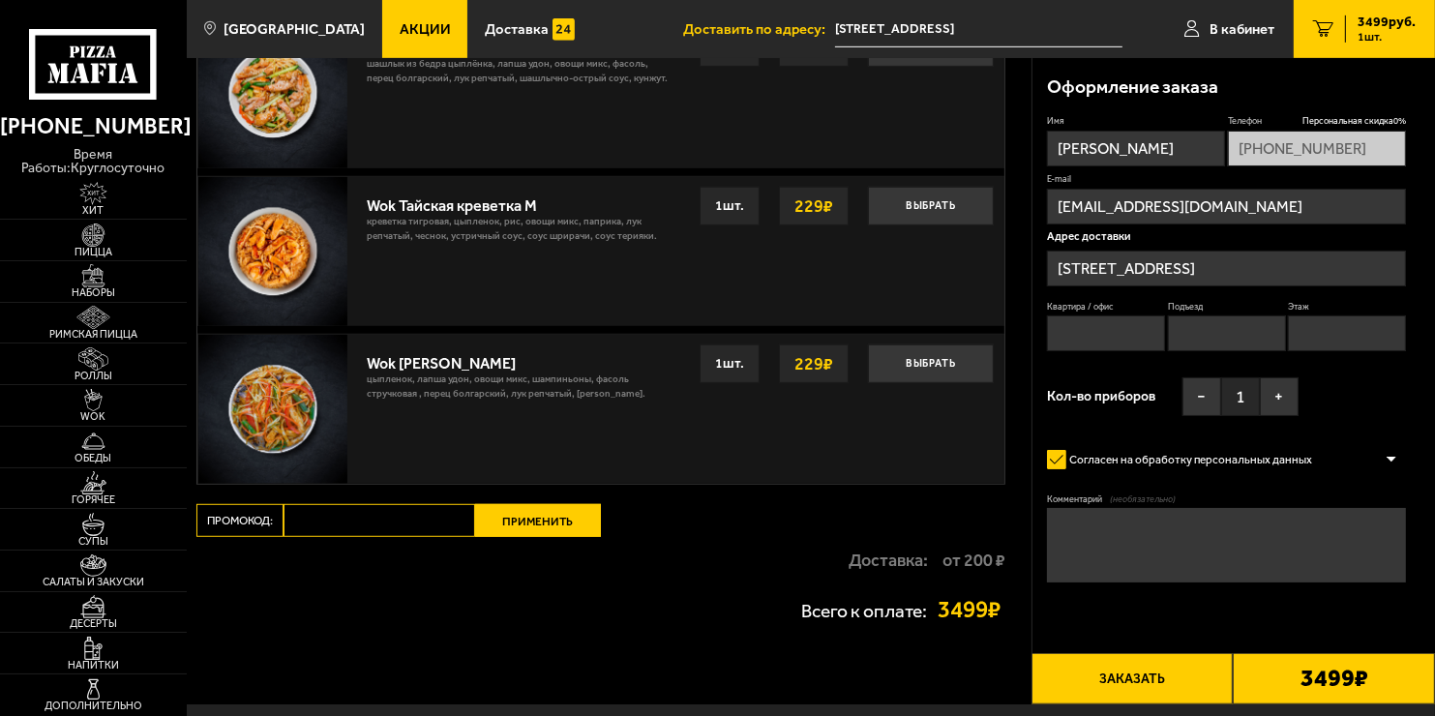
click at [1122, 537] on textarea "Комментарий (необязательно)" at bounding box center [1226, 545] width 359 height 74
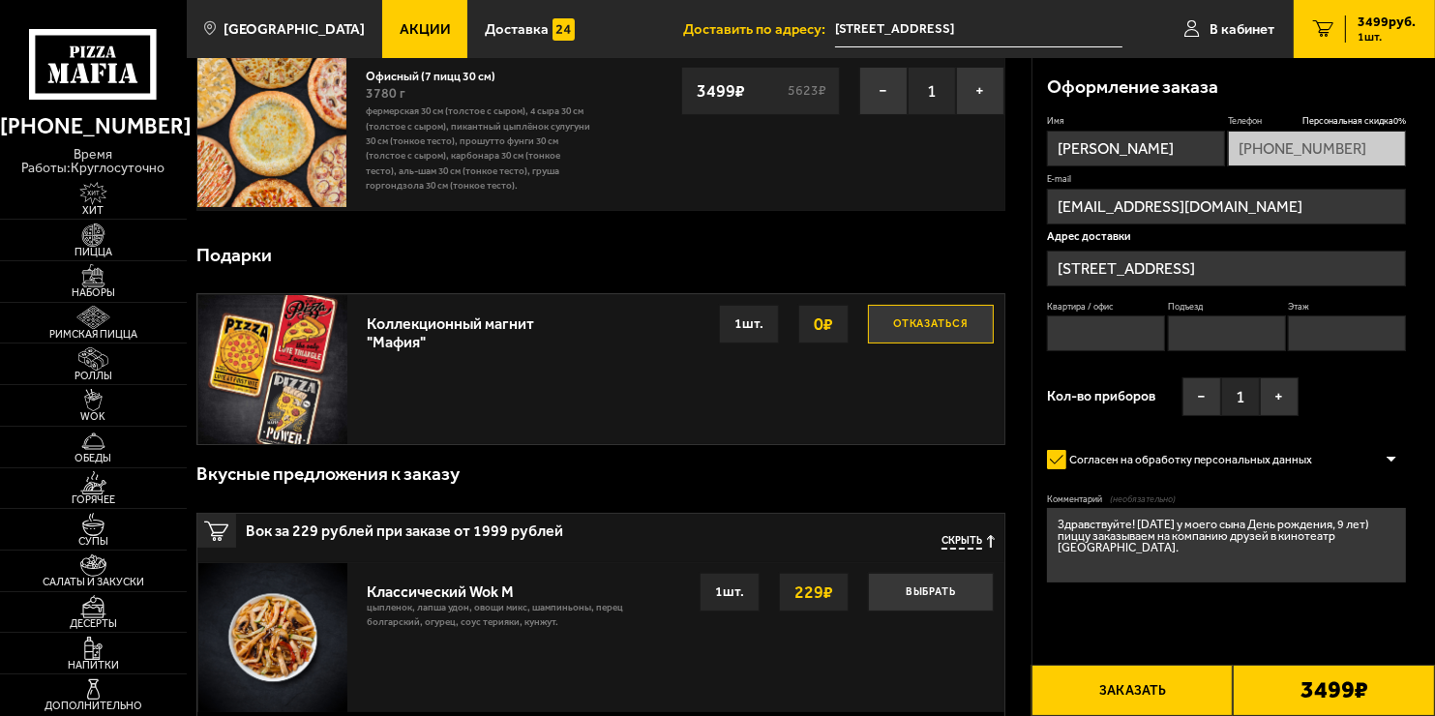
scroll to position [90, 0]
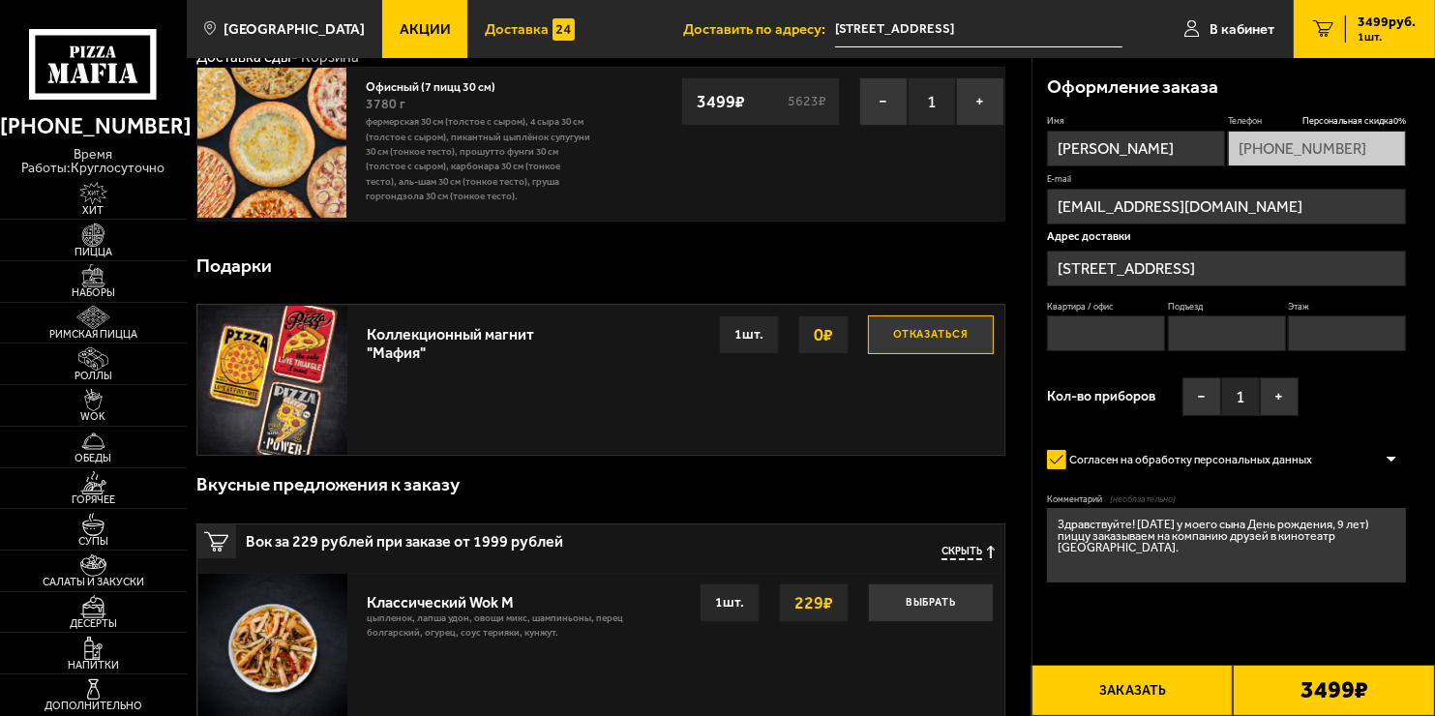
type textarea "Здравствуйте! [DATE] у моего сына День рождения, 9 лет) пиццу заказываем на ком…"
click at [507, 32] on span "Доставка" at bounding box center [517, 29] width 64 height 15
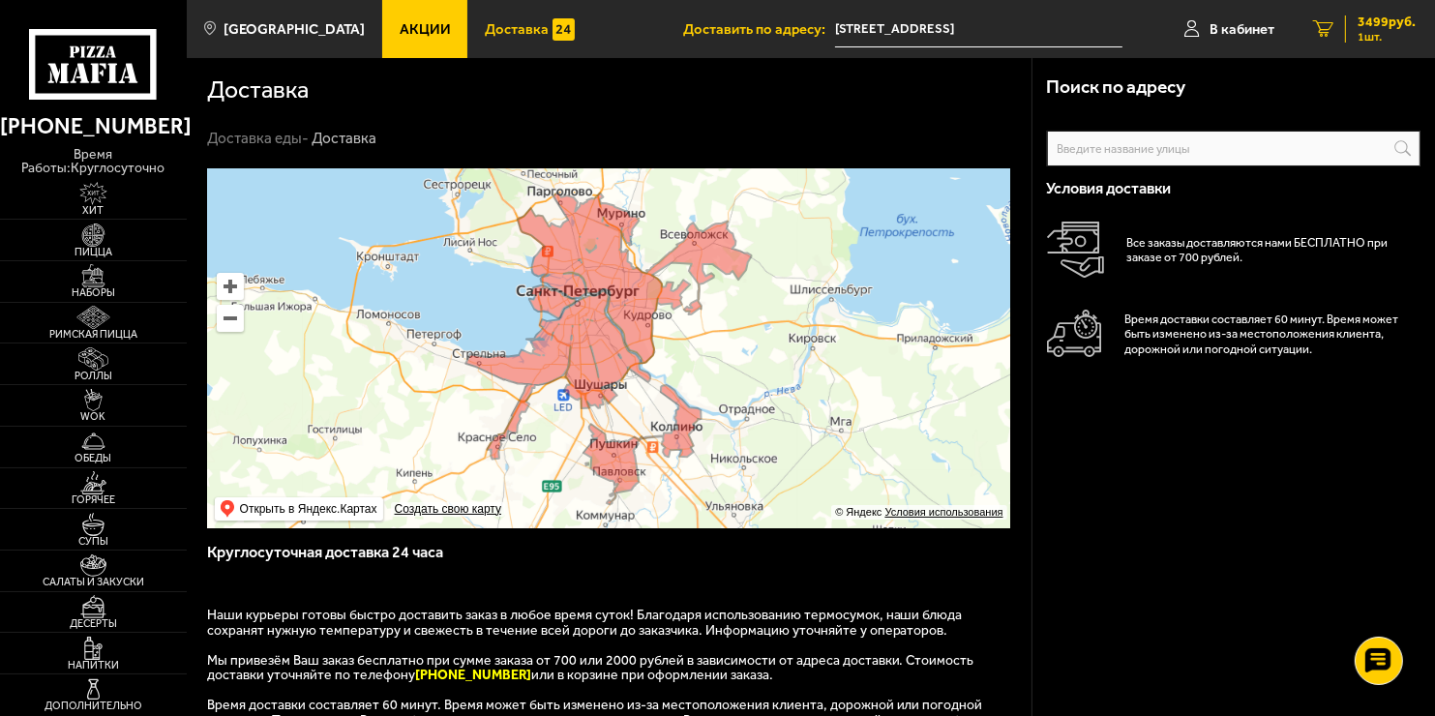
click at [1385, 28] on span "3499 руб." at bounding box center [1386, 22] width 58 height 14
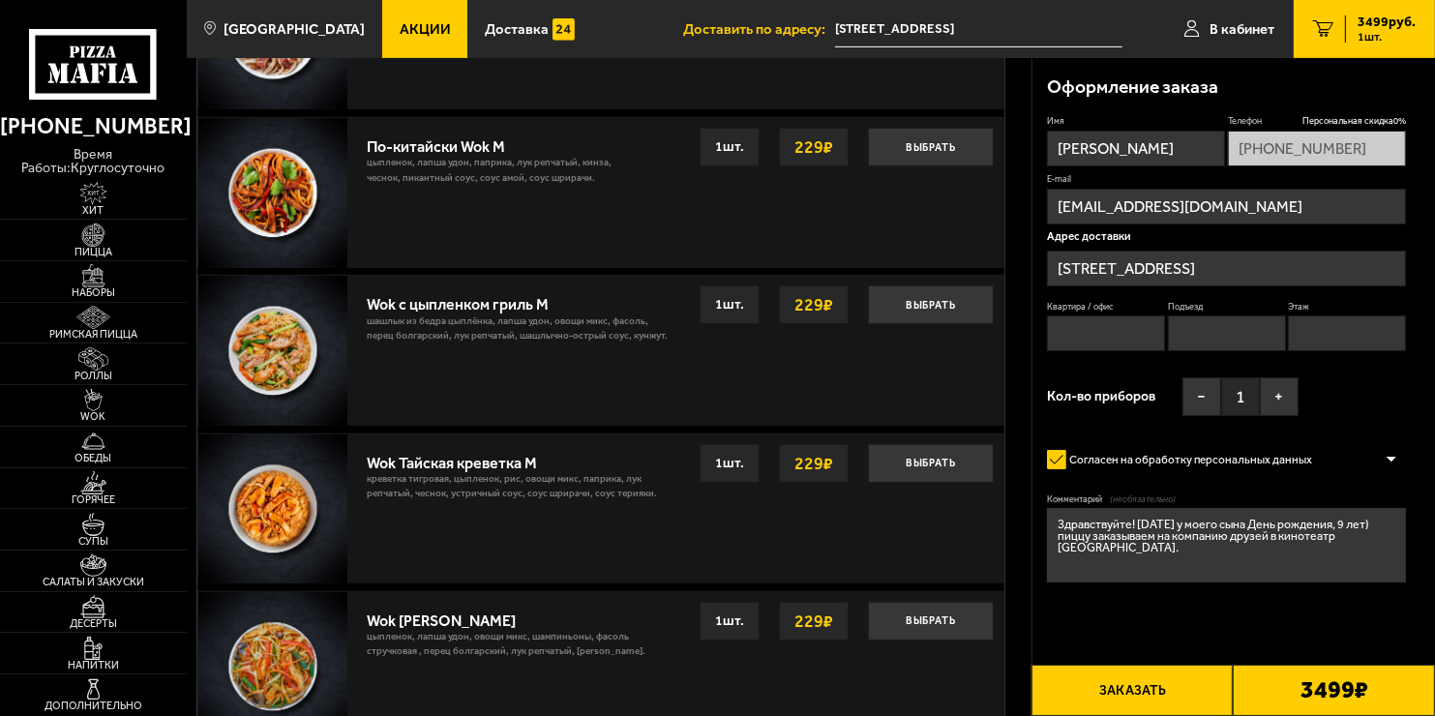
scroll to position [1051, 0]
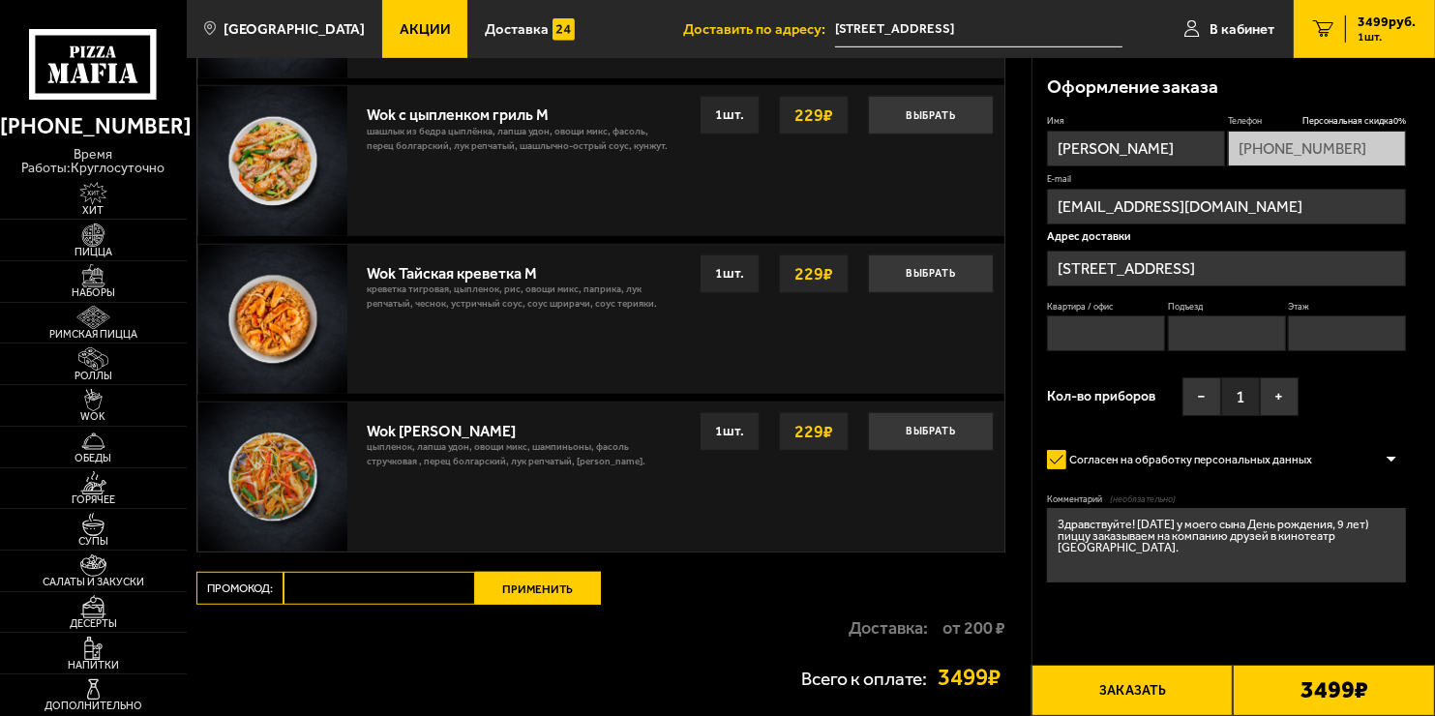
click at [1391, 534] on textarea "Здравствуйте! [DATE] у моего сына День рождения, 9 лет) пиццу заказываем на ком…" at bounding box center [1226, 545] width 359 height 74
type textarea "Здравствуйте! [DATE] у моего сына День рождения, 9 лет) пиццу заказываем на ком…"
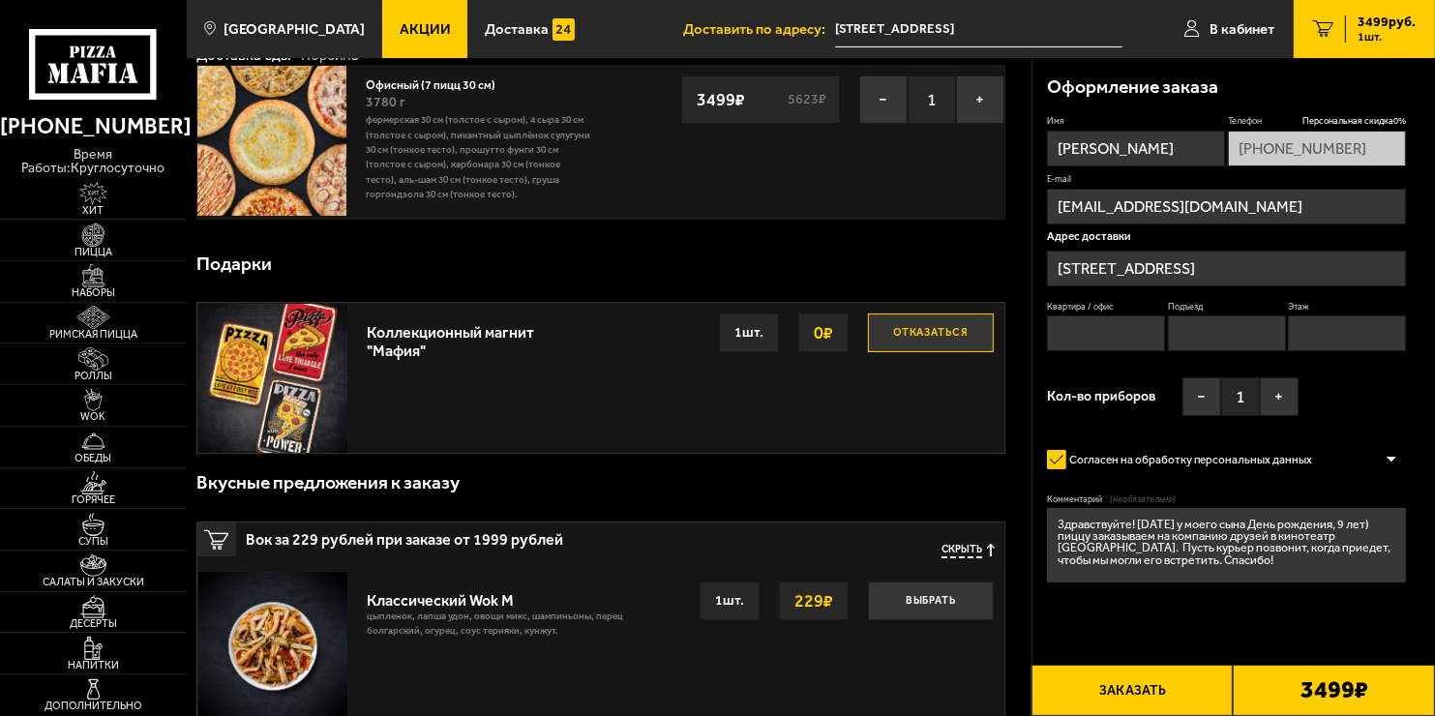
scroll to position [0, 0]
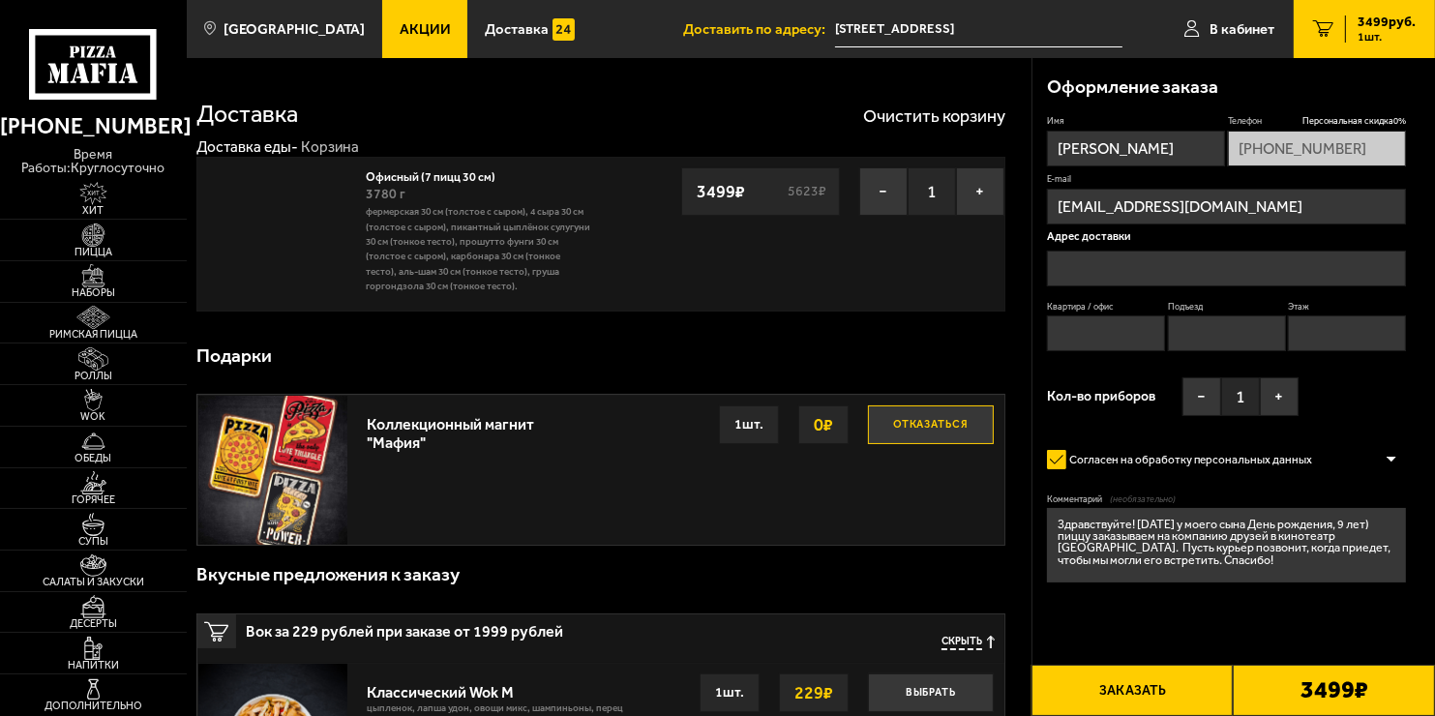
type input "[STREET_ADDRESS]"
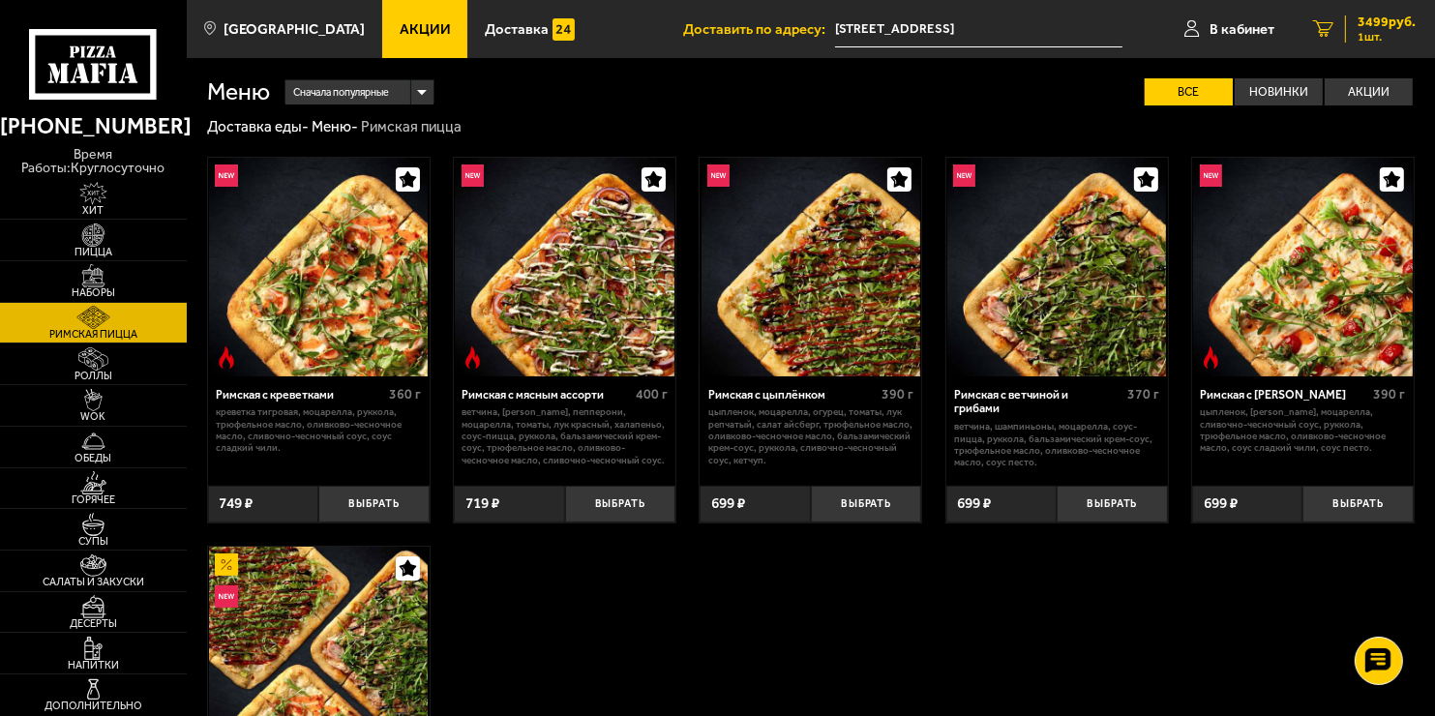
click at [1385, 20] on span "3499 руб." at bounding box center [1386, 22] width 58 height 14
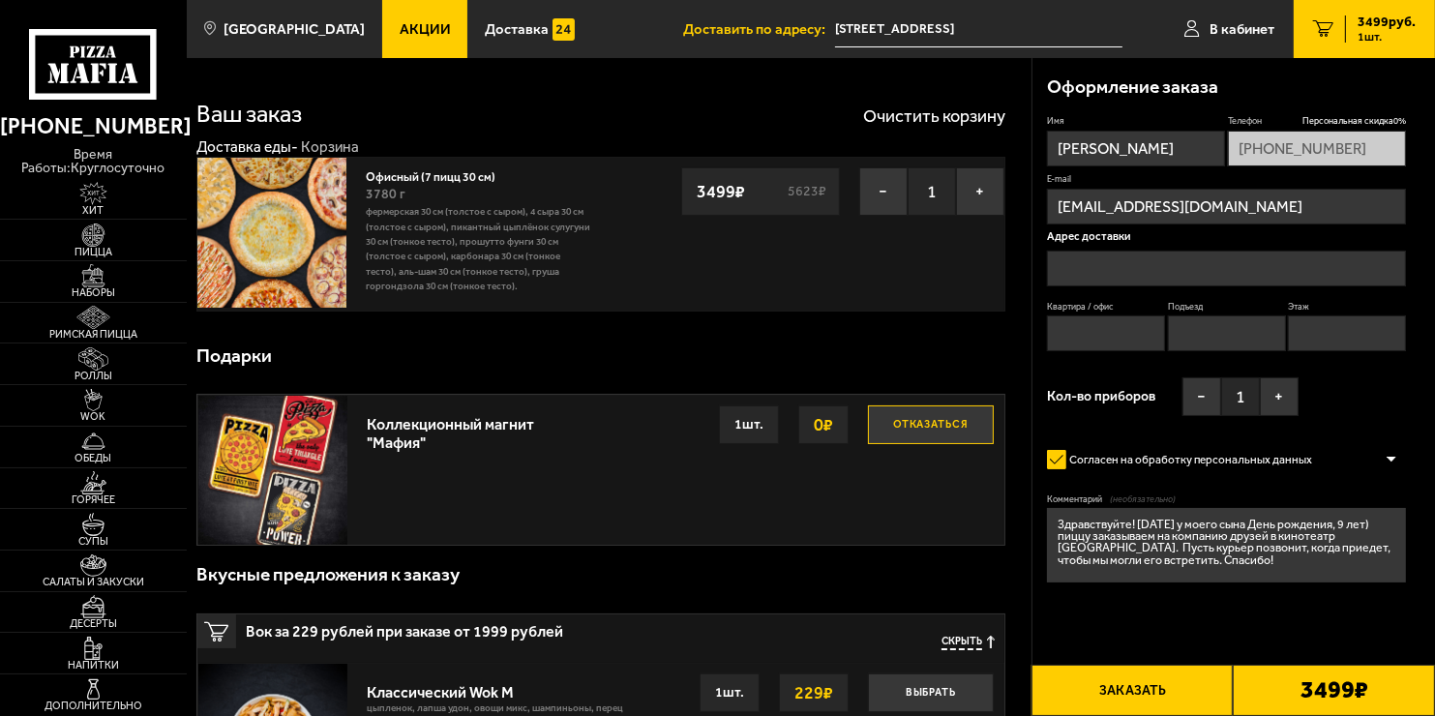
type input "[STREET_ADDRESS]"
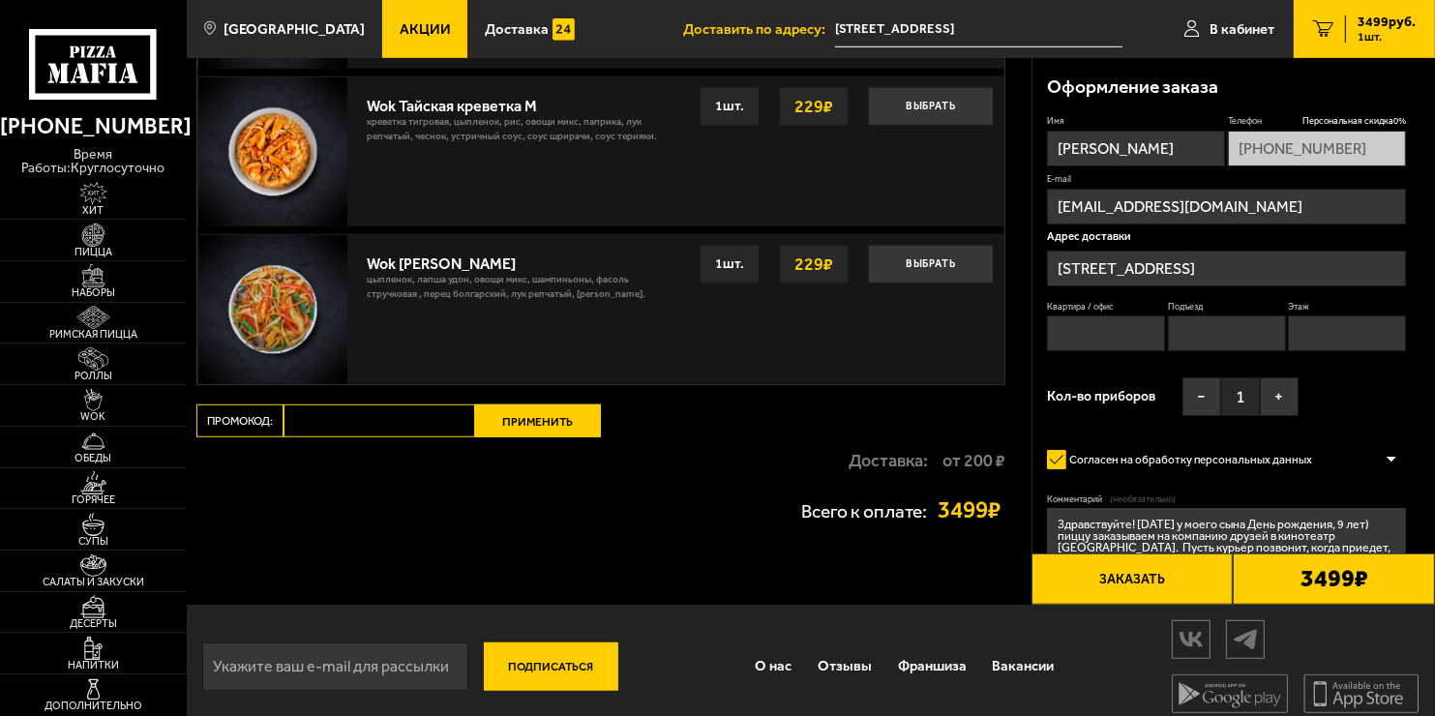
scroll to position [1233, 0]
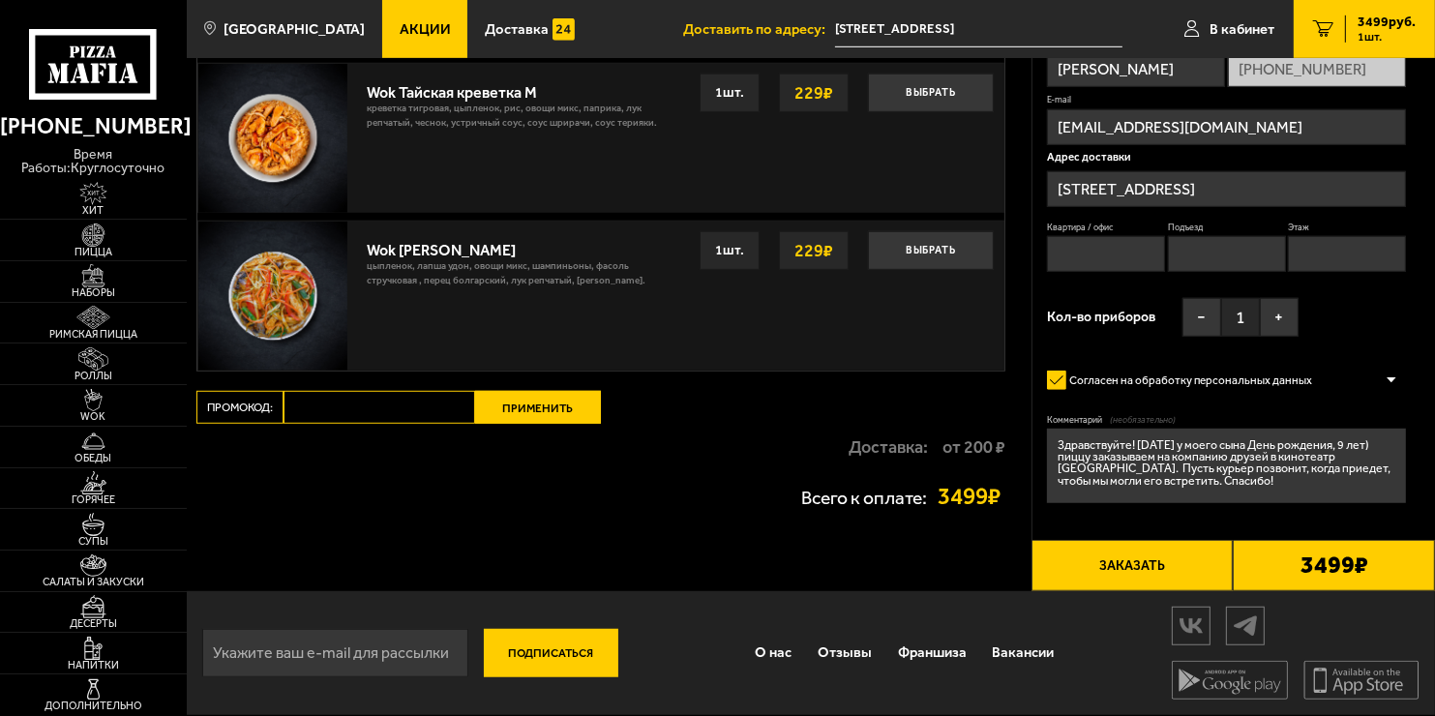
click at [1123, 565] on button "Заказать" at bounding box center [1132, 565] width 202 height 51
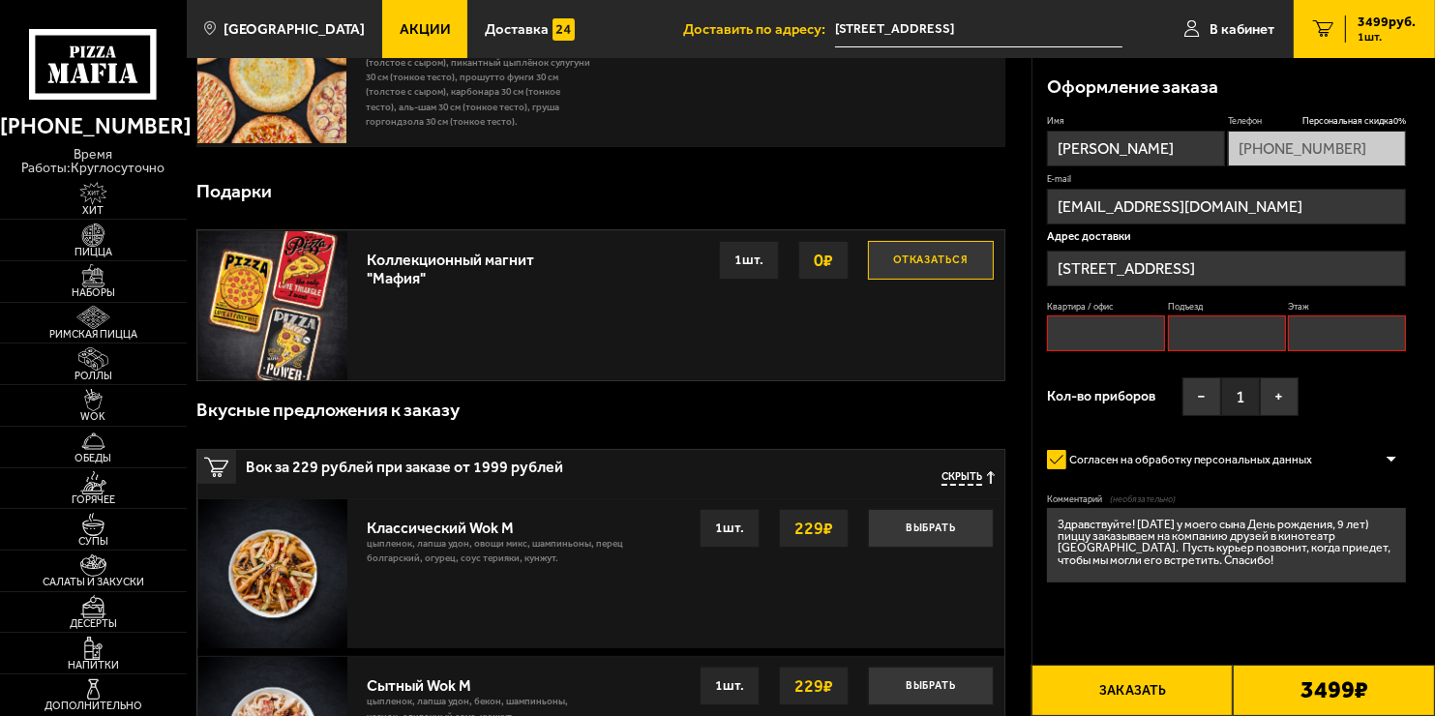
scroll to position [790, 0]
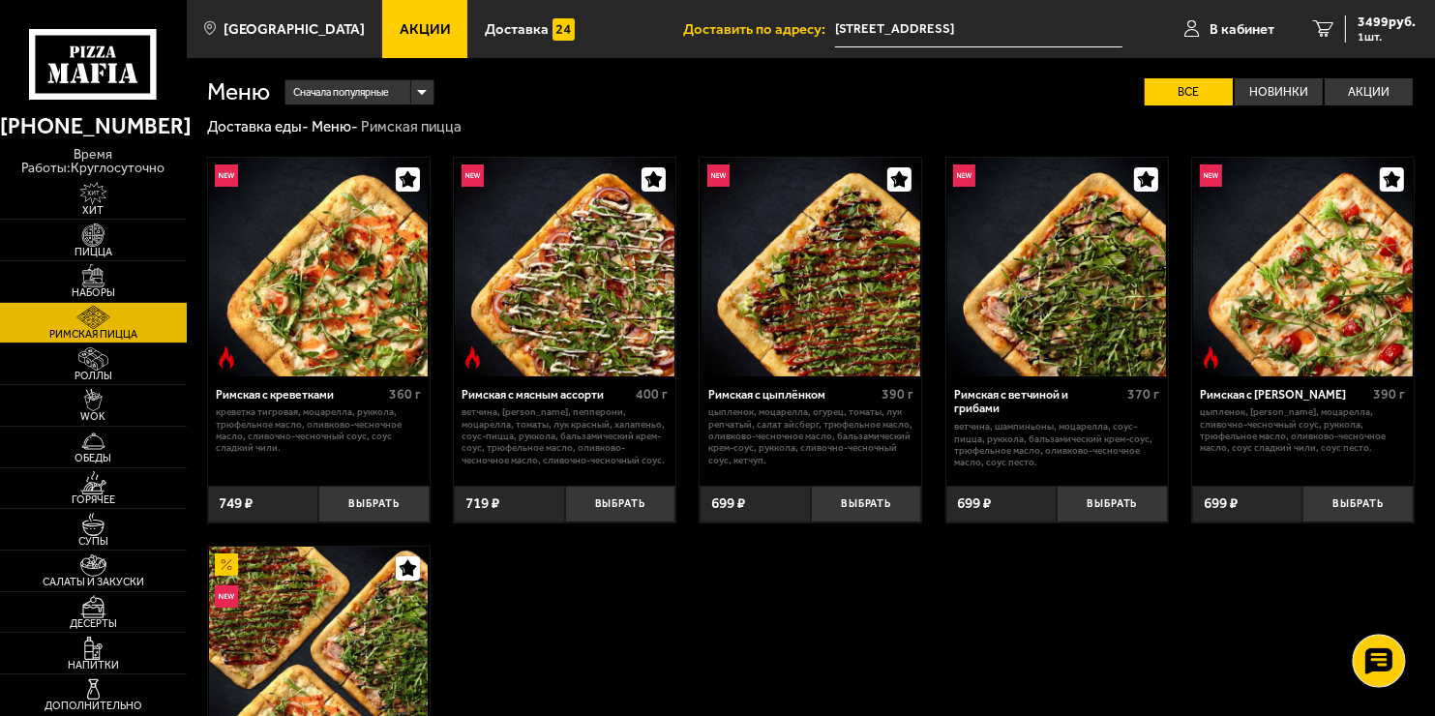
click at [1382, 656] on use at bounding box center [1378, 660] width 28 height 27
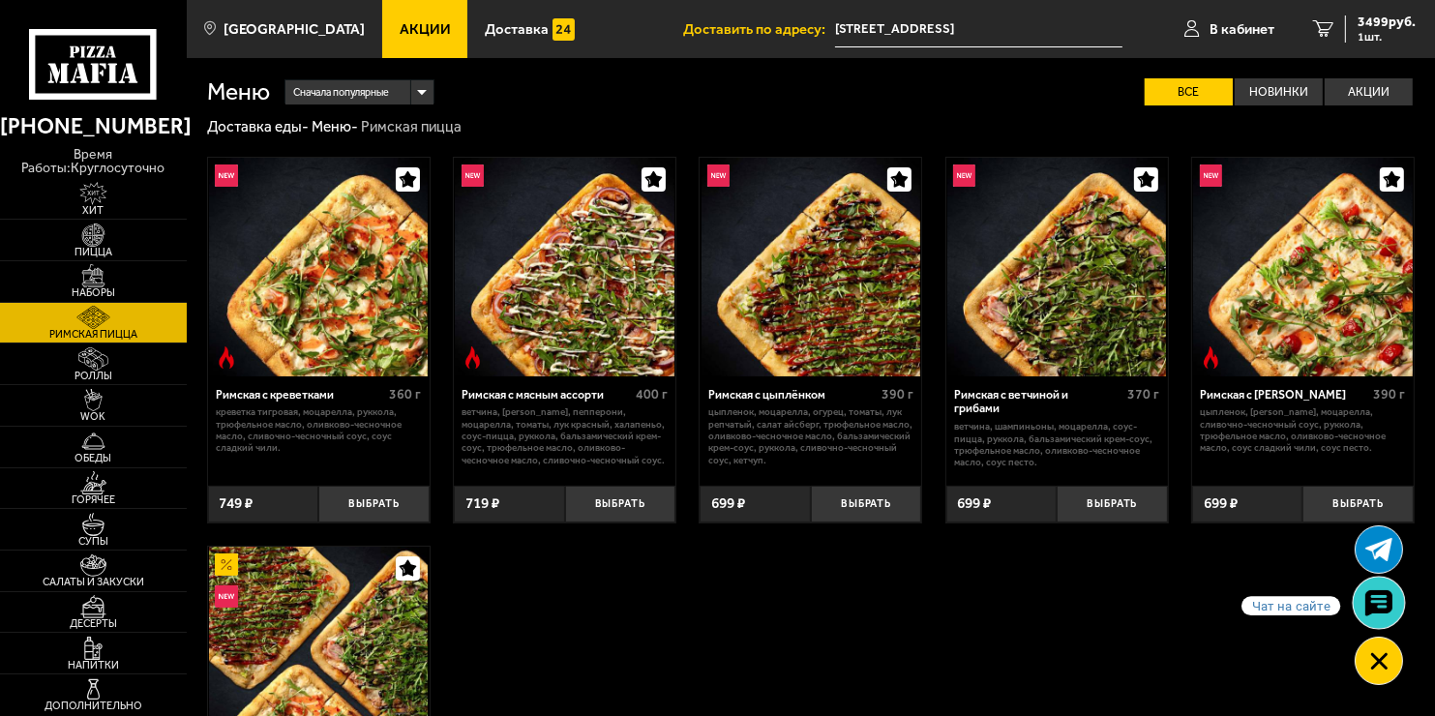
click at [1379, 593] on use at bounding box center [1378, 602] width 28 height 27
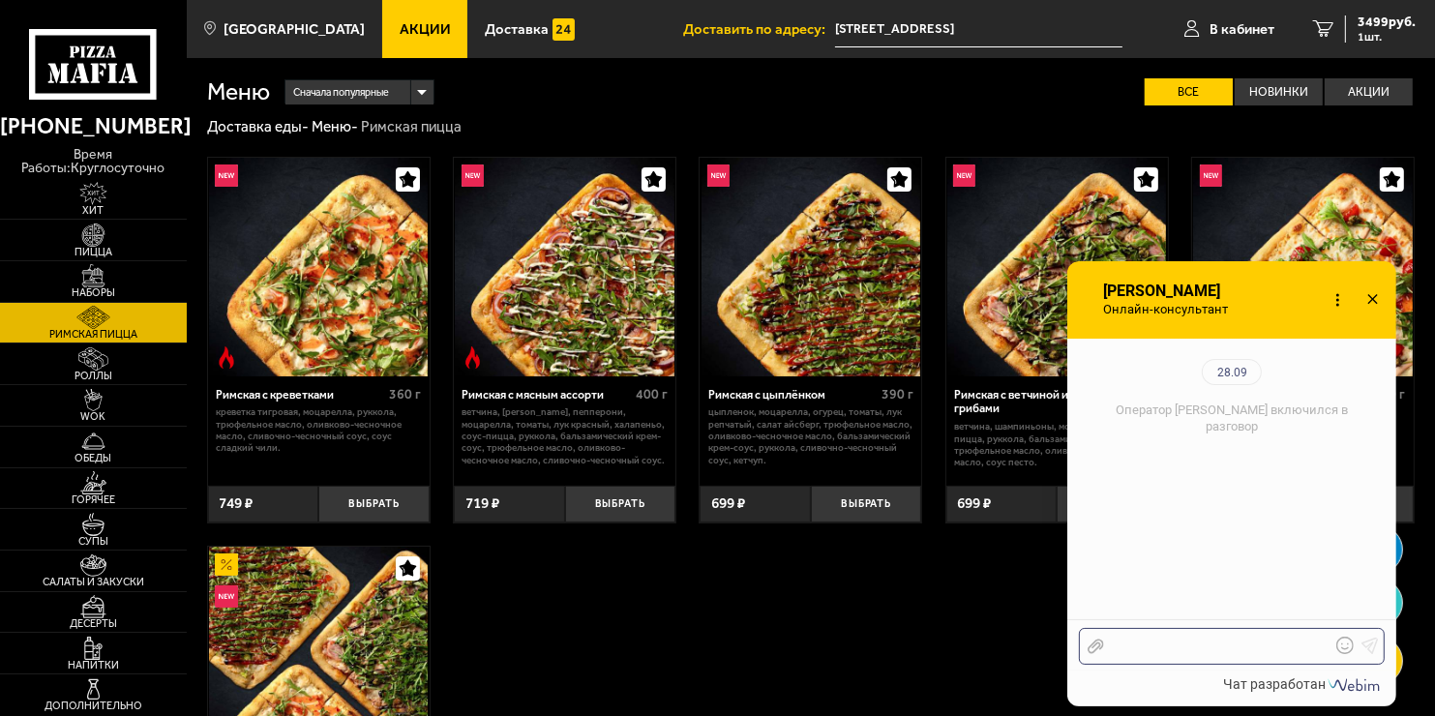
click at [1175, 639] on div at bounding box center [1217, 646] width 226 height 17
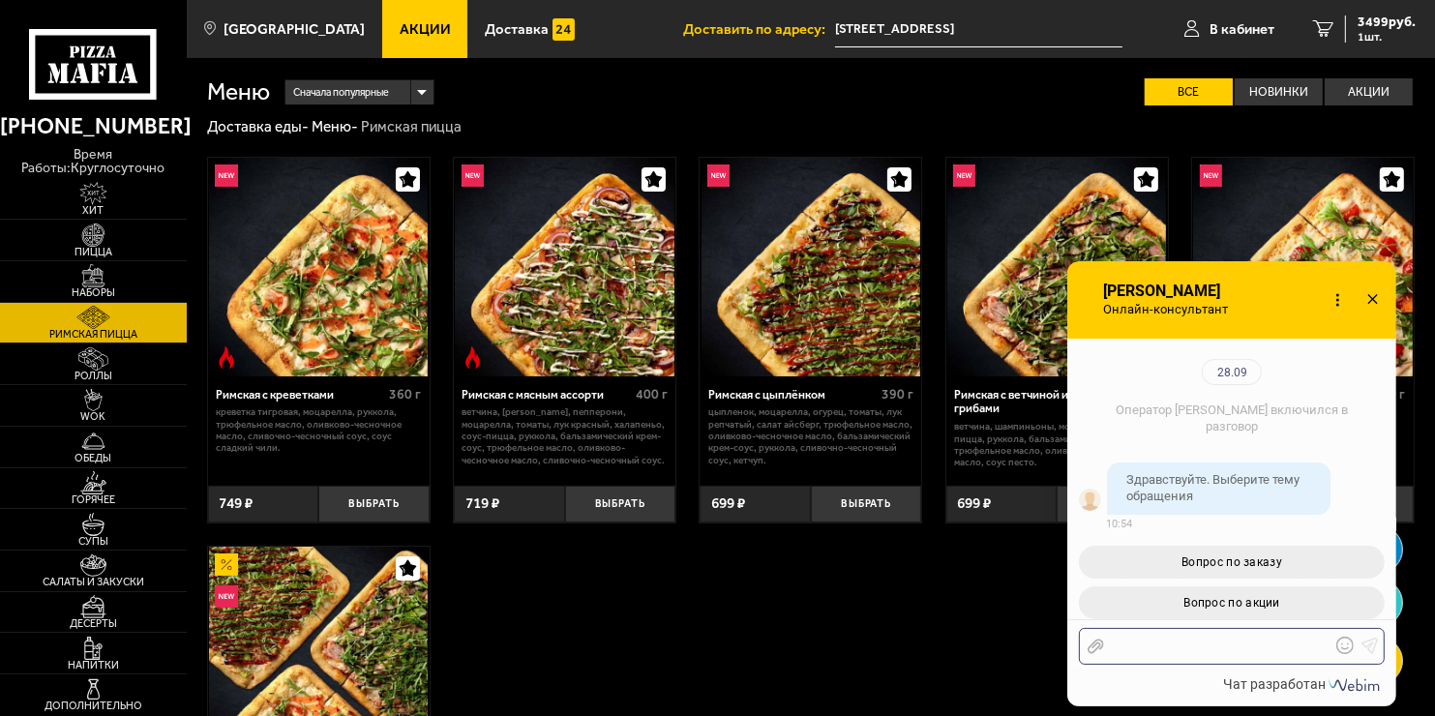
scroll to position [211, 0]
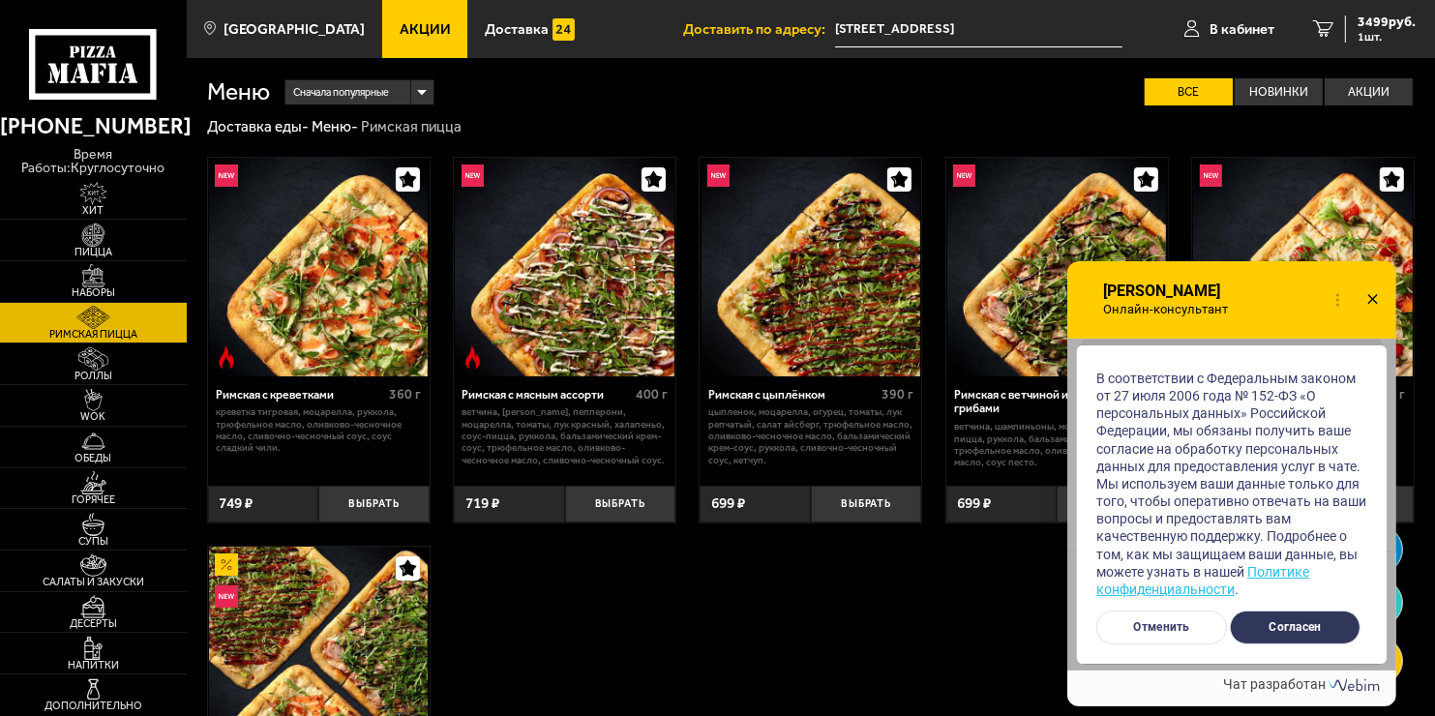
click at [1306, 629] on button "Согласен" at bounding box center [1295, 627] width 131 height 34
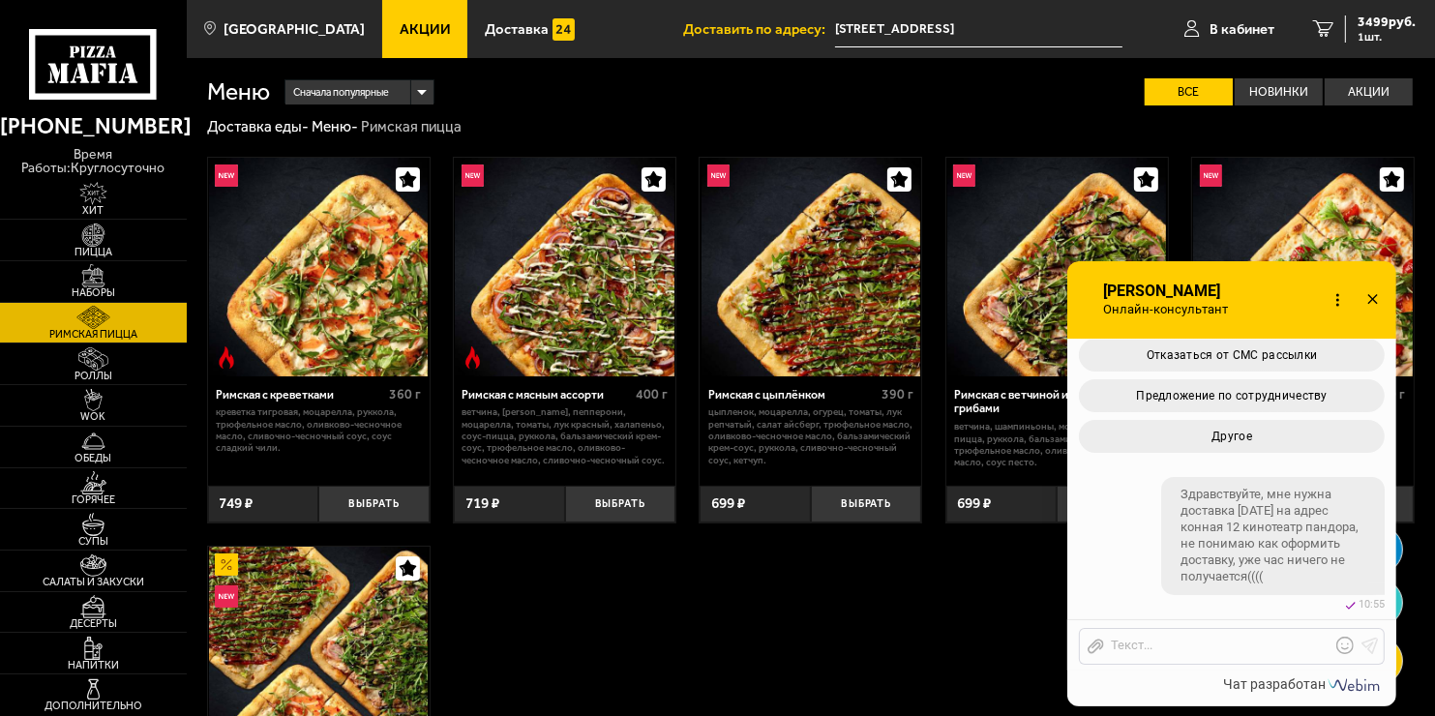
scroll to position [749, 0]
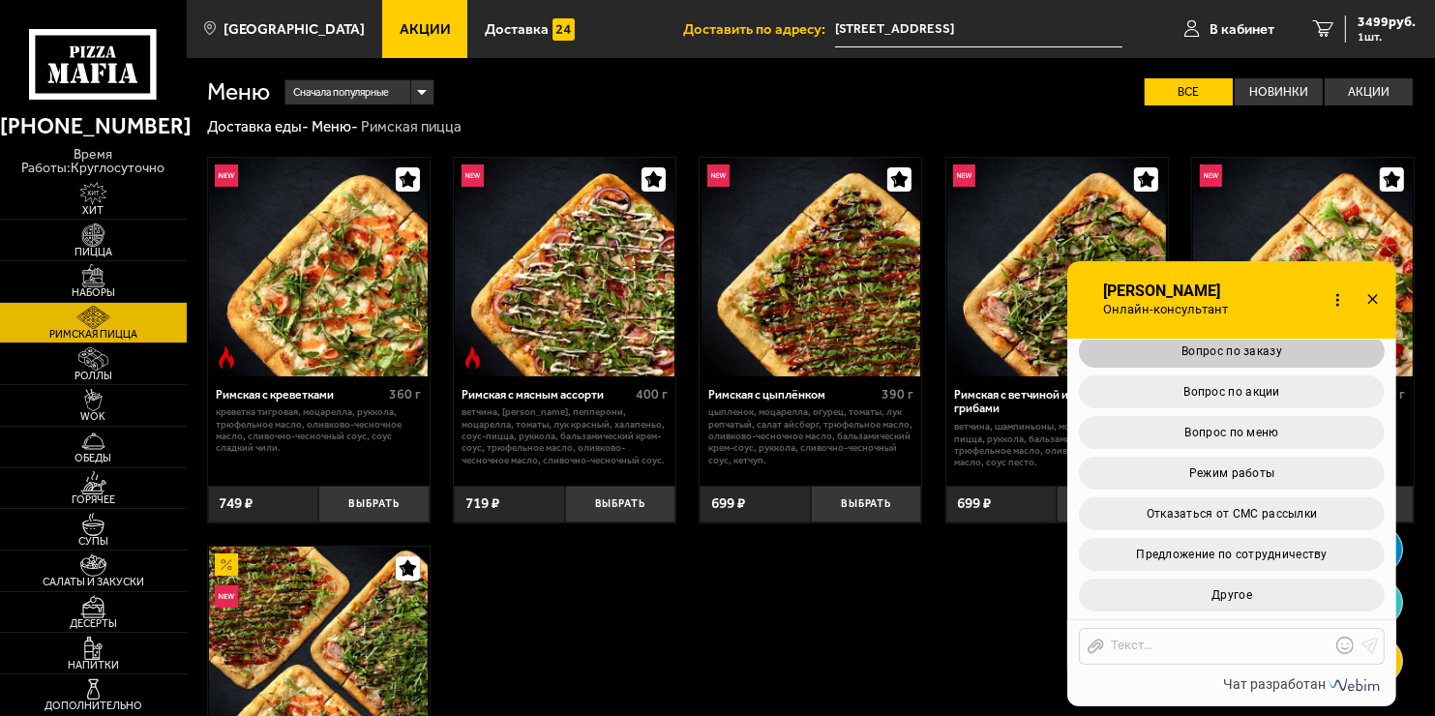
click at [1267, 366] on button "Вопрос по заказу" at bounding box center [1232, 351] width 306 height 33
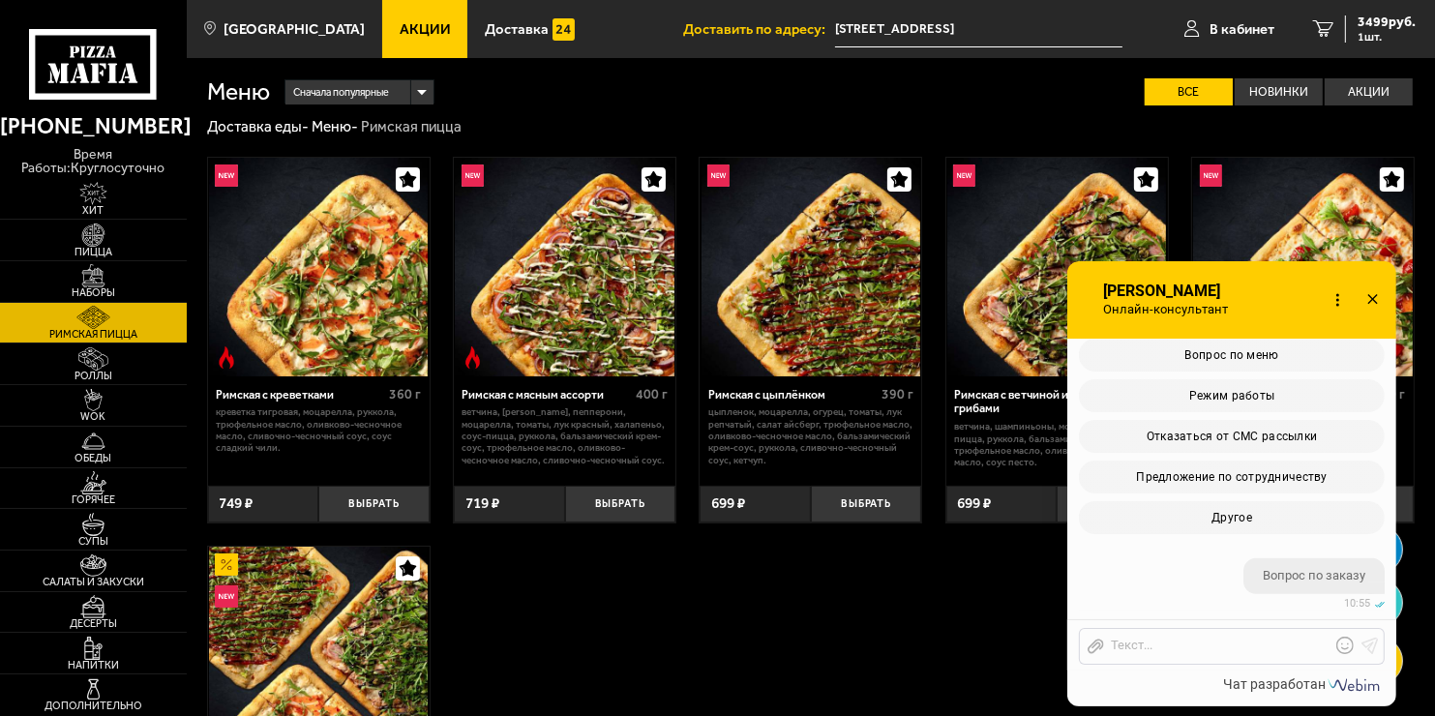
scroll to position [1189, 0]
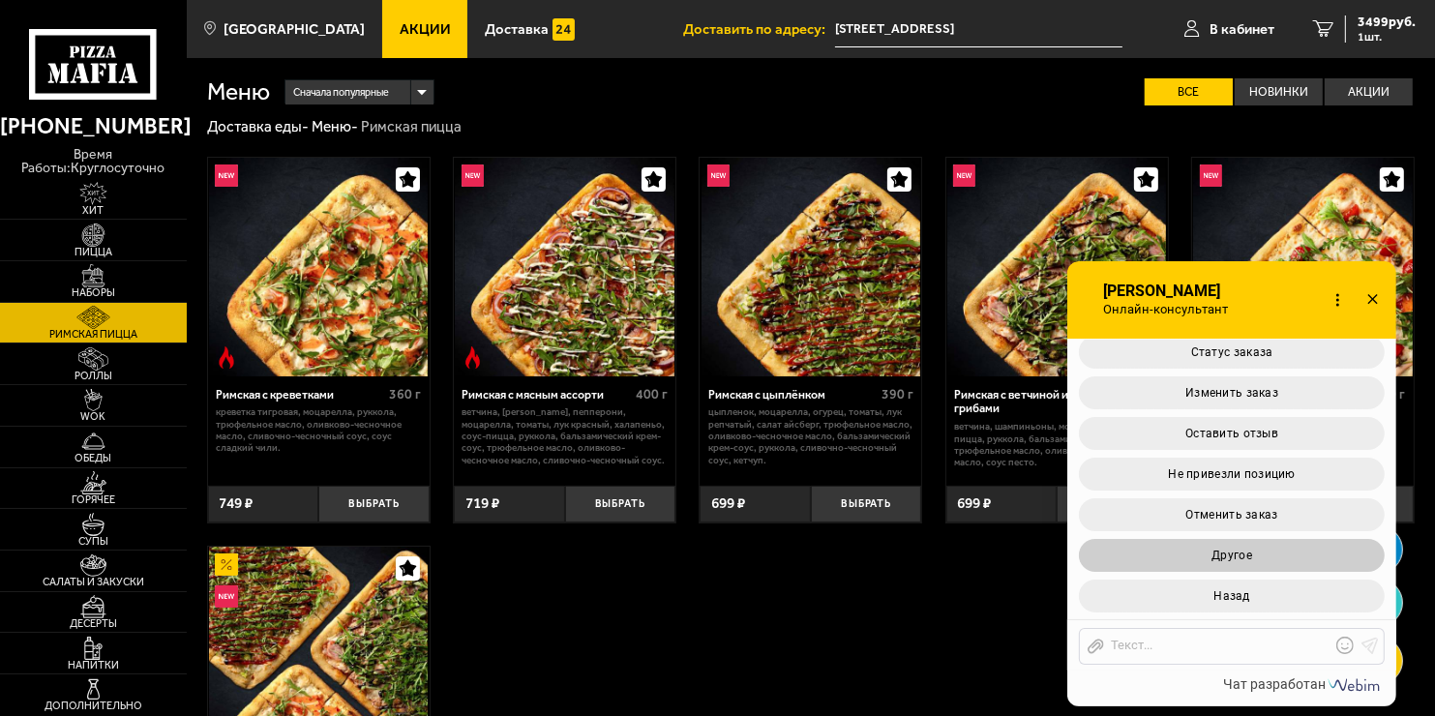
click at [1295, 561] on button "Другое" at bounding box center [1232, 555] width 306 height 33
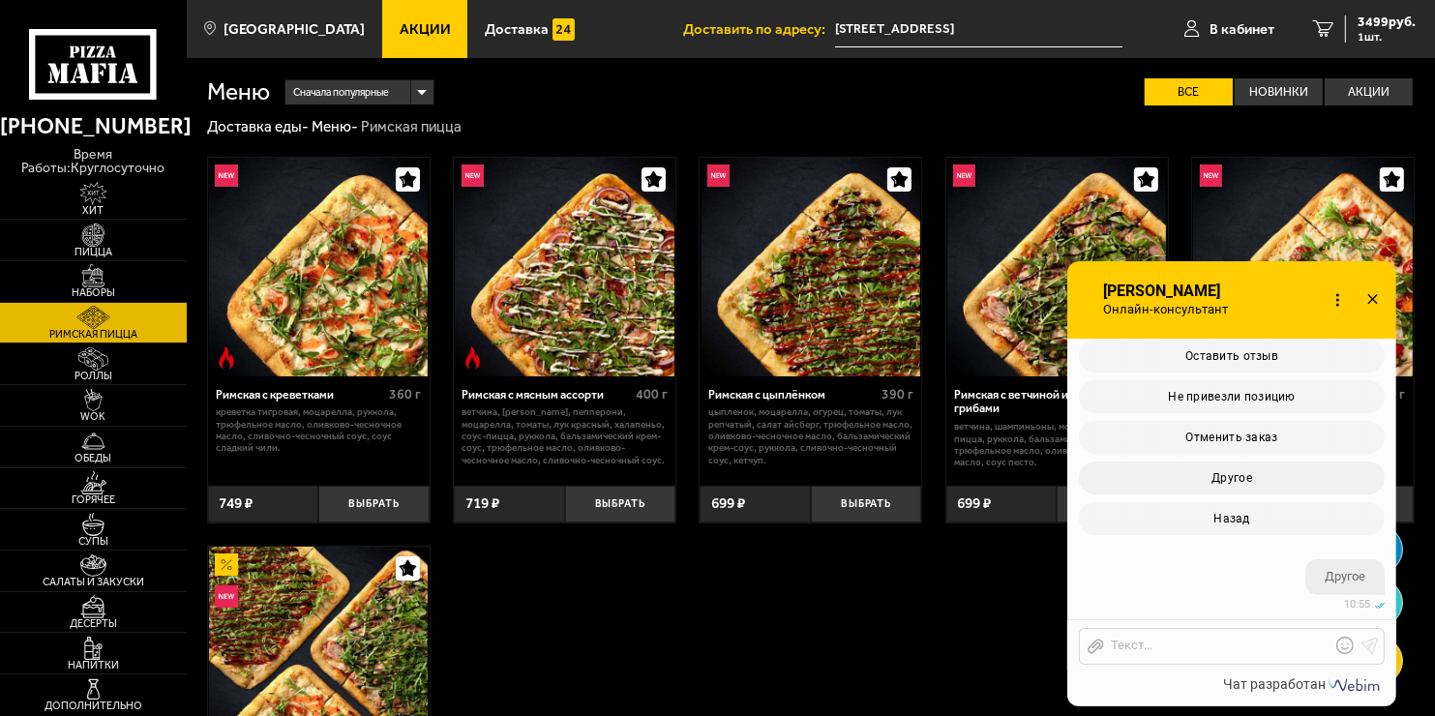
scroll to position [1450, 0]
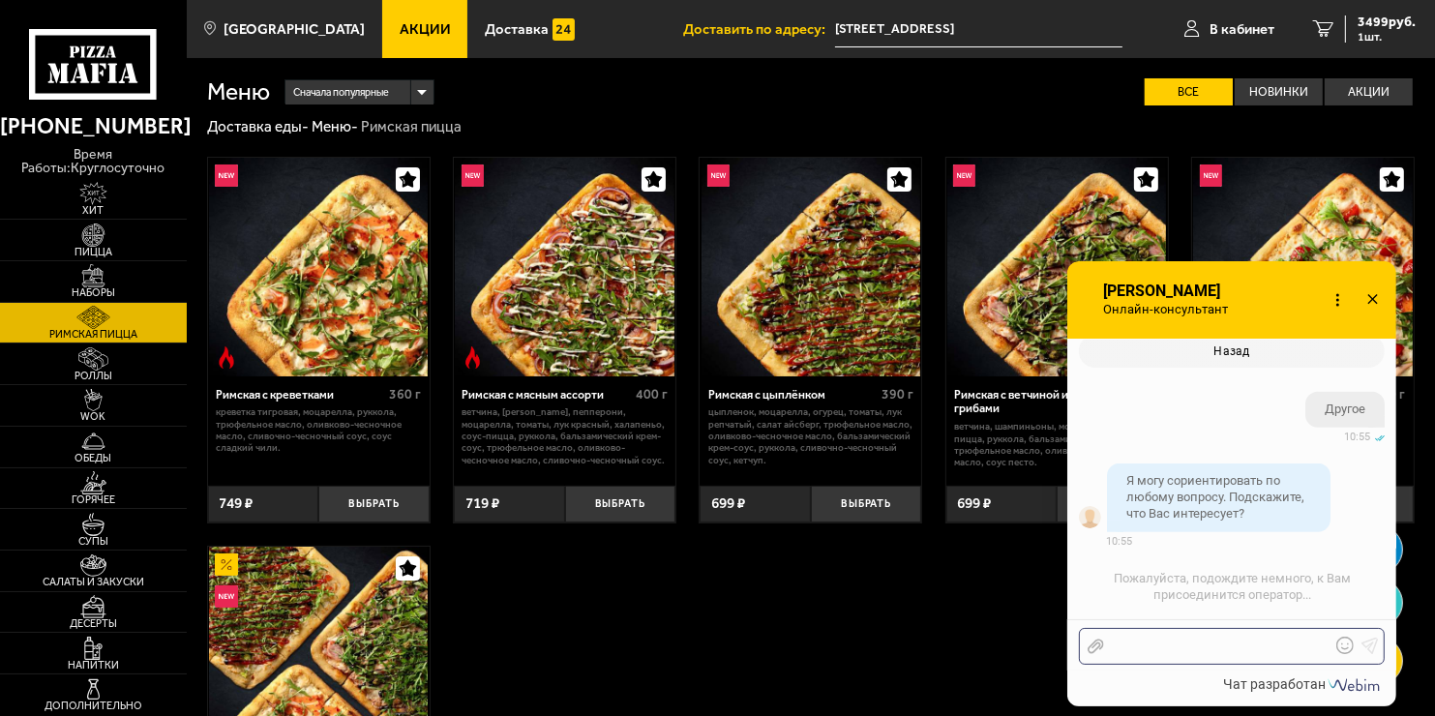
click at [1170, 642] on div at bounding box center [1217, 646] width 226 height 17
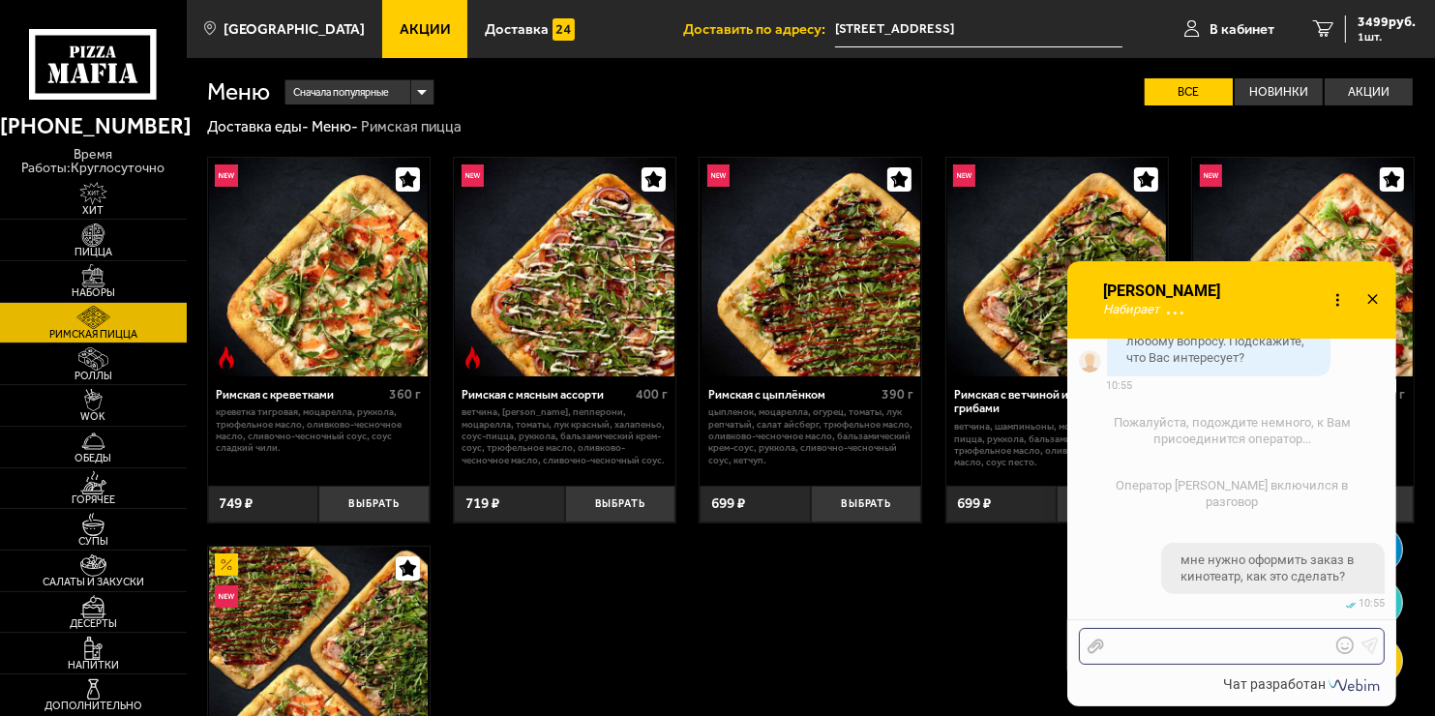
scroll to position [1861, 0]
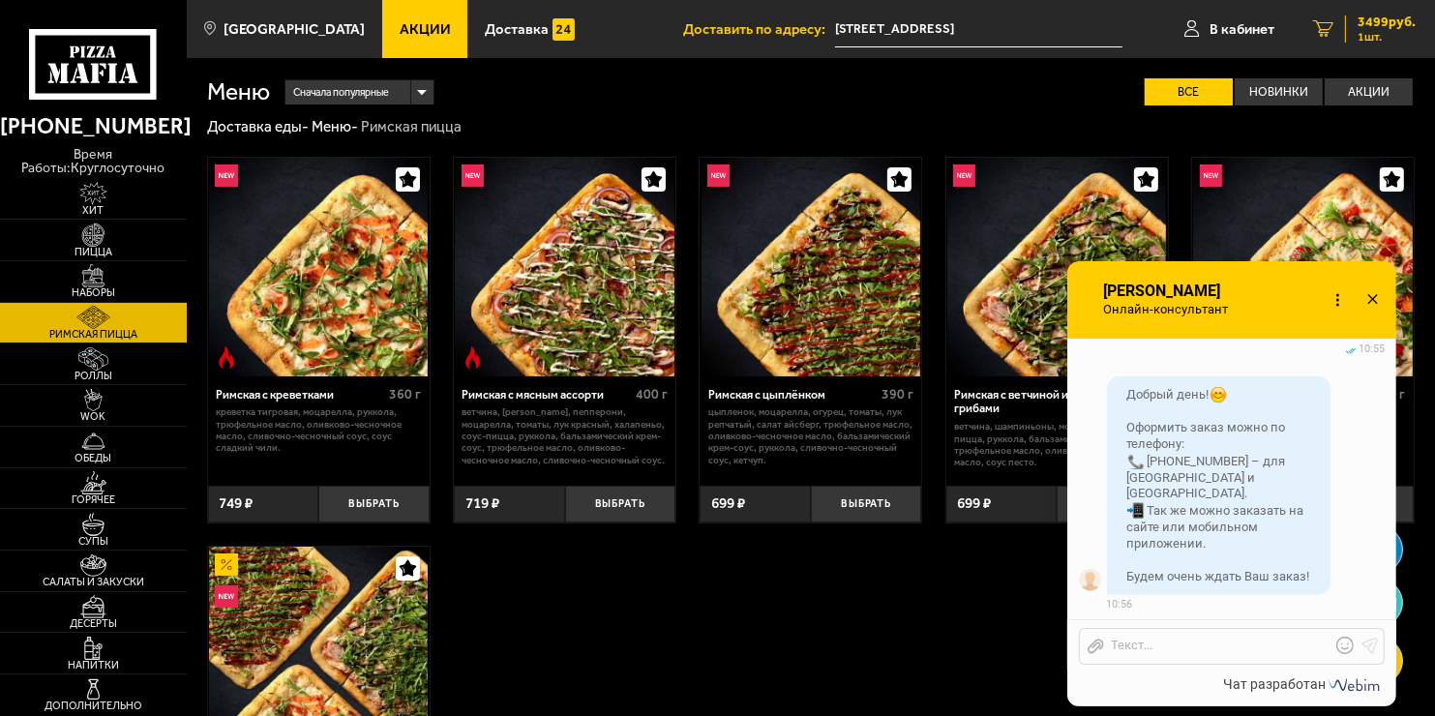
click at [1359, 24] on span "3499 руб." at bounding box center [1386, 22] width 58 height 14
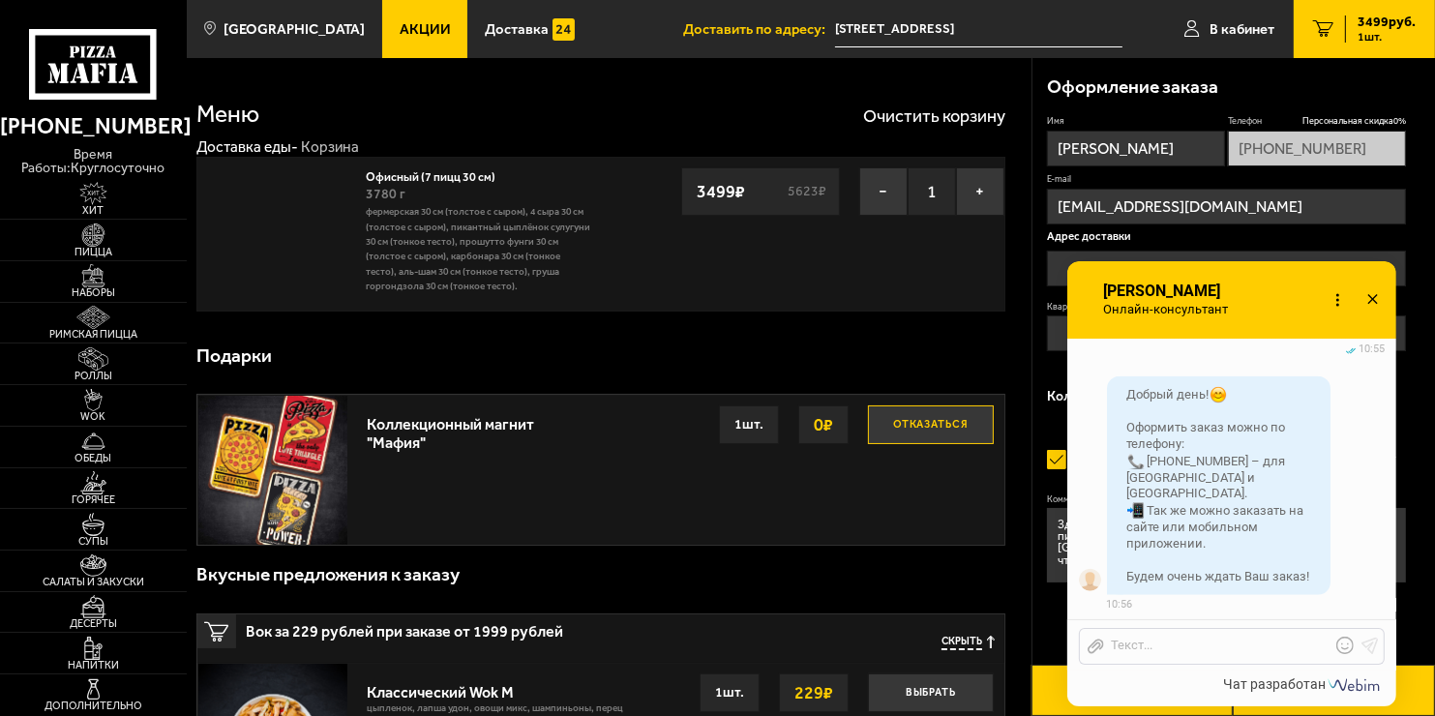
type input "[STREET_ADDRESS]"
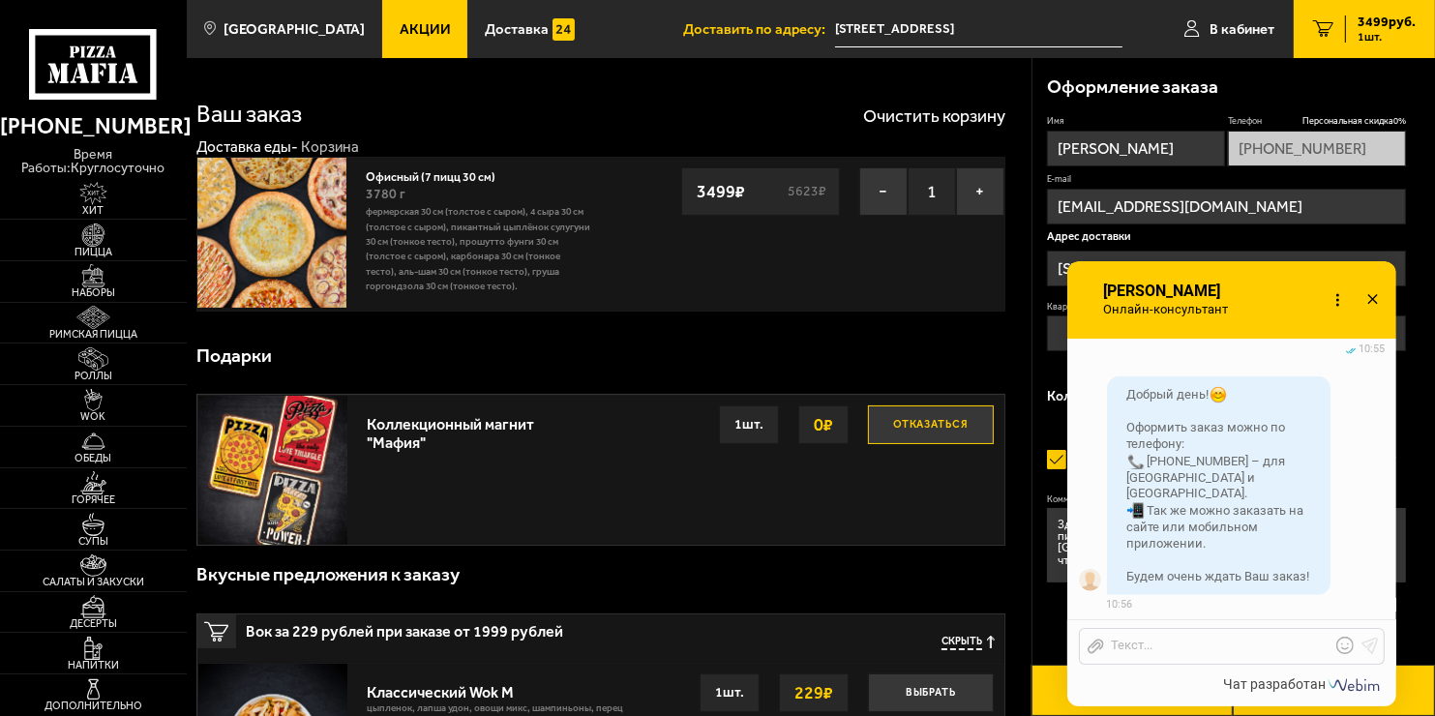
click at [1370, 292] on icon at bounding box center [1372, 300] width 28 height 28
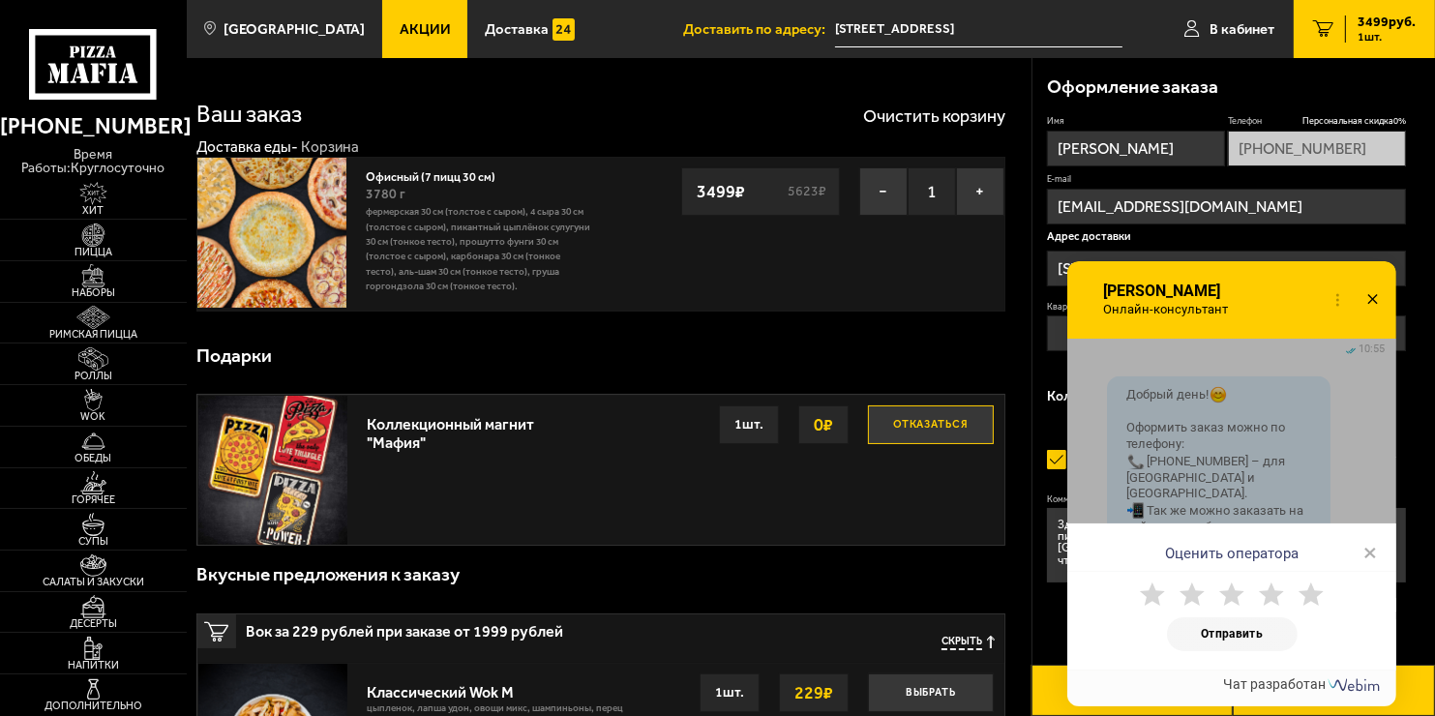
click at [1380, 298] on icon at bounding box center [1372, 300] width 28 height 28
